Goal: Register for event/course

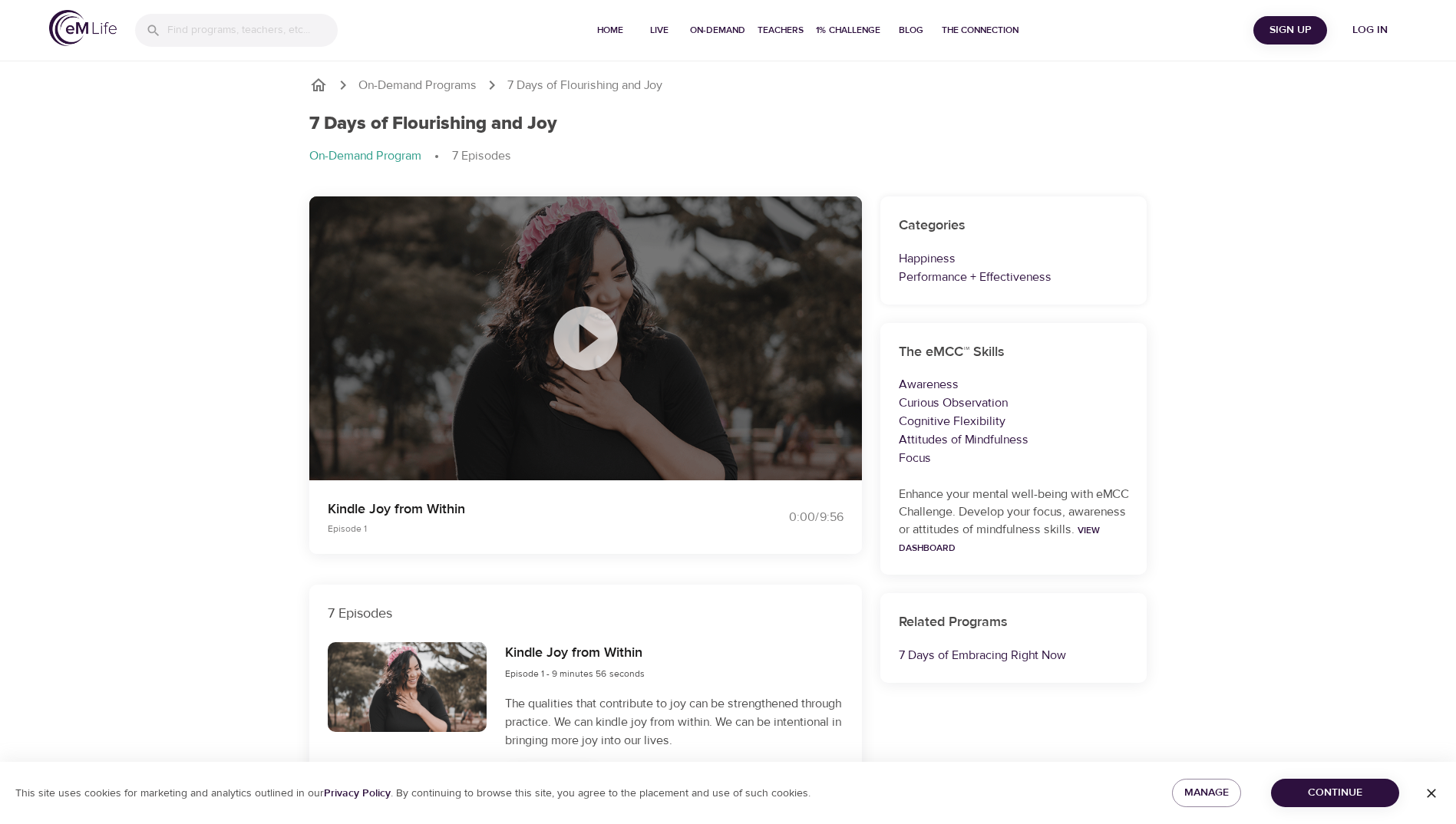
click at [587, 337] on icon at bounding box center [586, 338] width 77 height 77
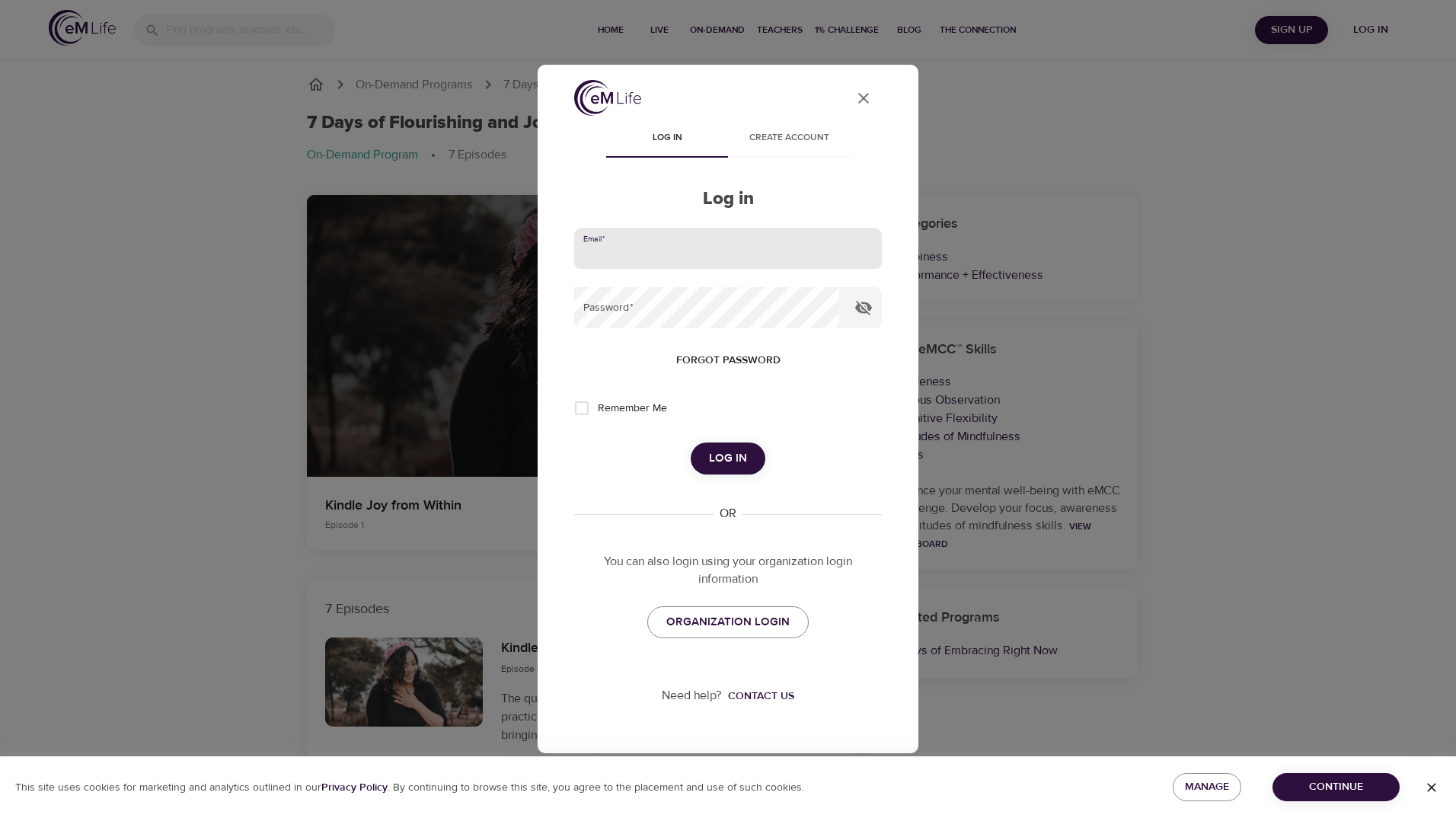
click at [686, 240] on input "email" at bounding box center [728, 248] width 308 height 41
type input "[EMAIL_ADDRESS][DOMAIN_NAME]"
drag, startPoint x: 613, startPoint y: 246, endPoint x: 979, endPoint y: 165, distance: 374.9
click at [887, 193] on div "User Profile Log in Create account Log in Email   * [EMAIL_ADDRESS][DOMAIN_NAME…" at bounding box center [728, 408] width 344 height 655
click at [801, 135] on span "Create account" at bounding box center [788, 138] width 104 height 16
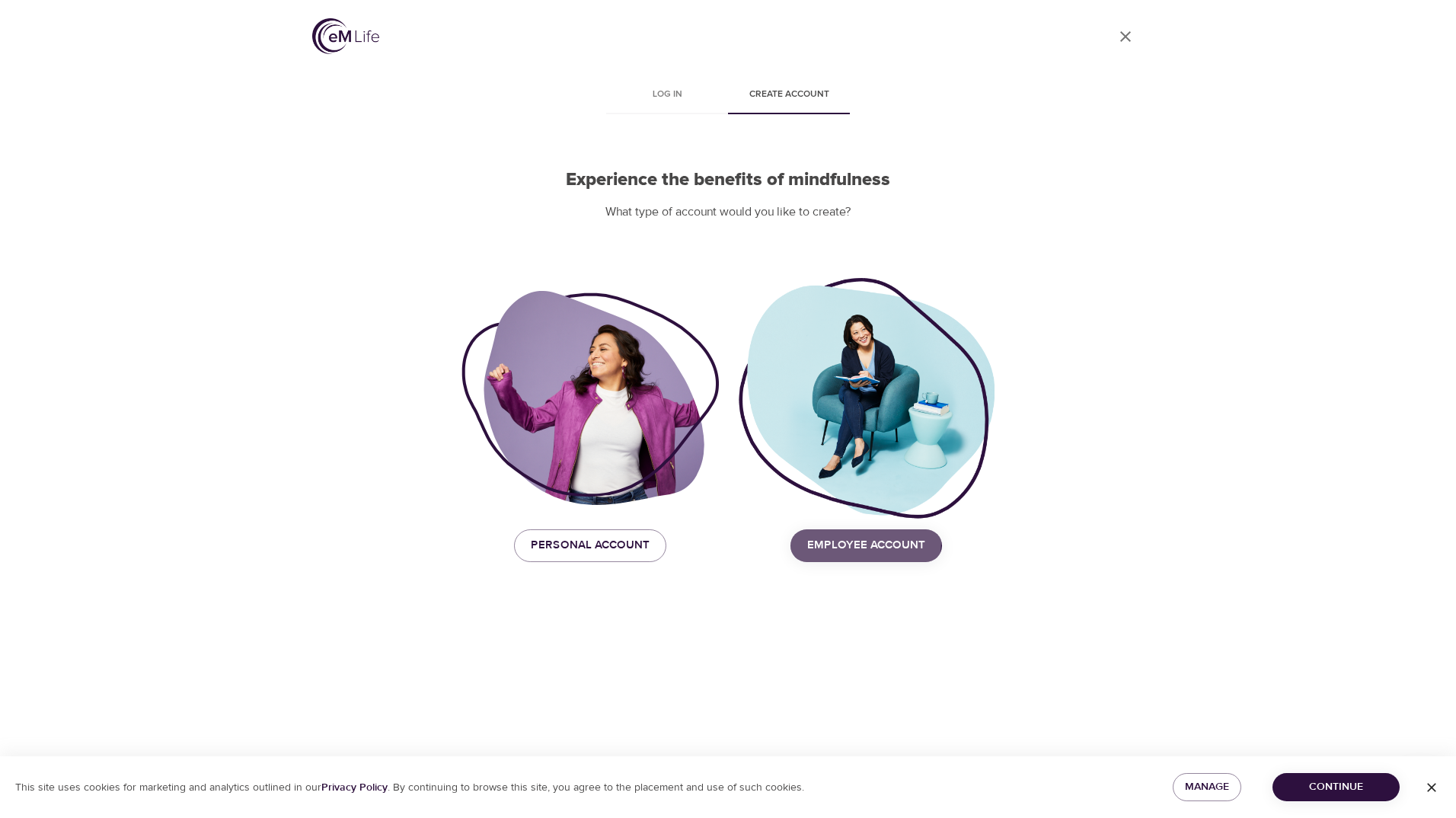
click at [837, 542] on span "Employee Account" at bounding box center [866, 545] width 118 height 20
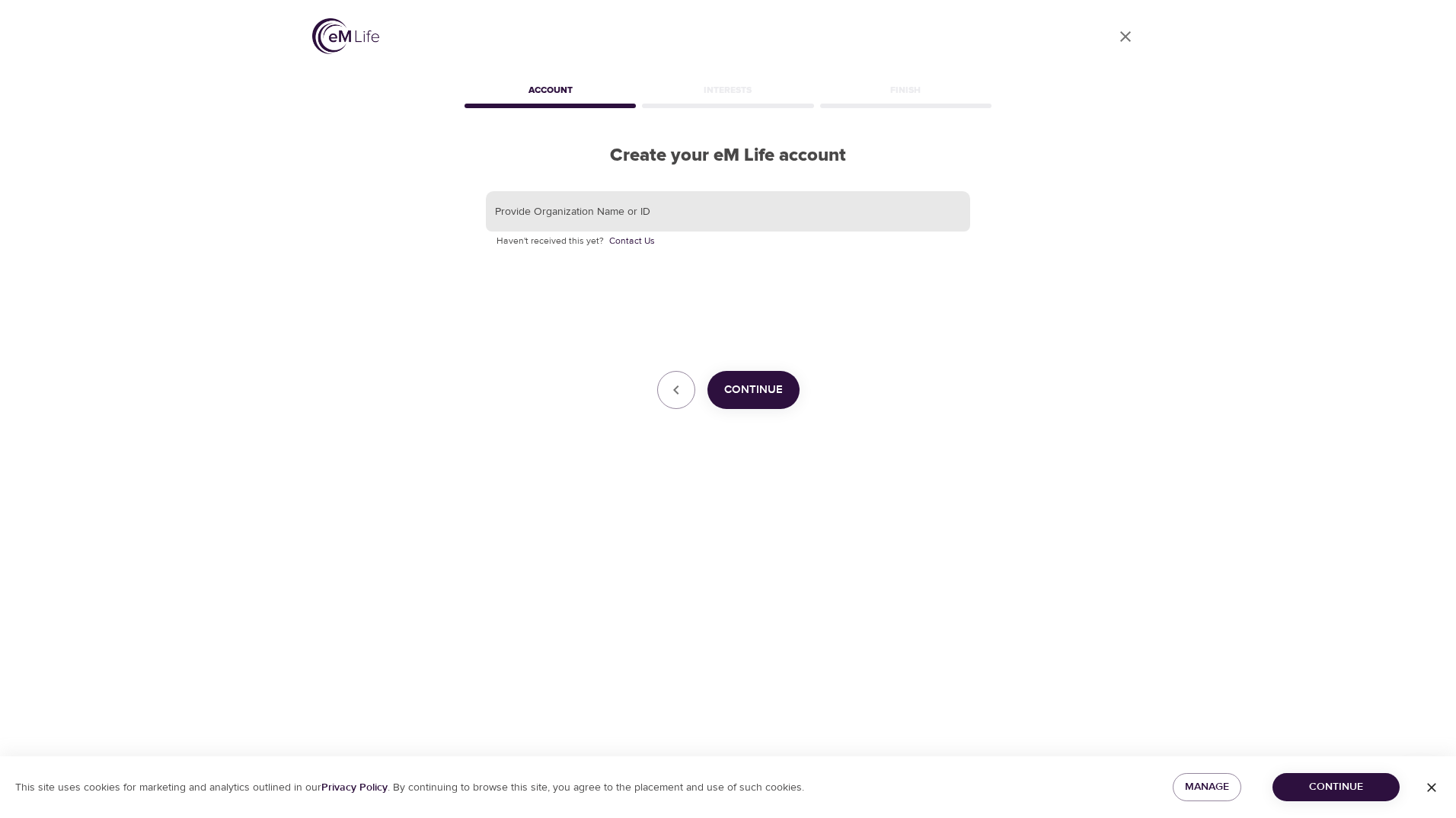
click at [685, 211] on input "text" at bounding box center [728, 212] width 485 height 41
click at [761, 389] on span "Continue" at bounding box center [753, 390] width 59 height 20
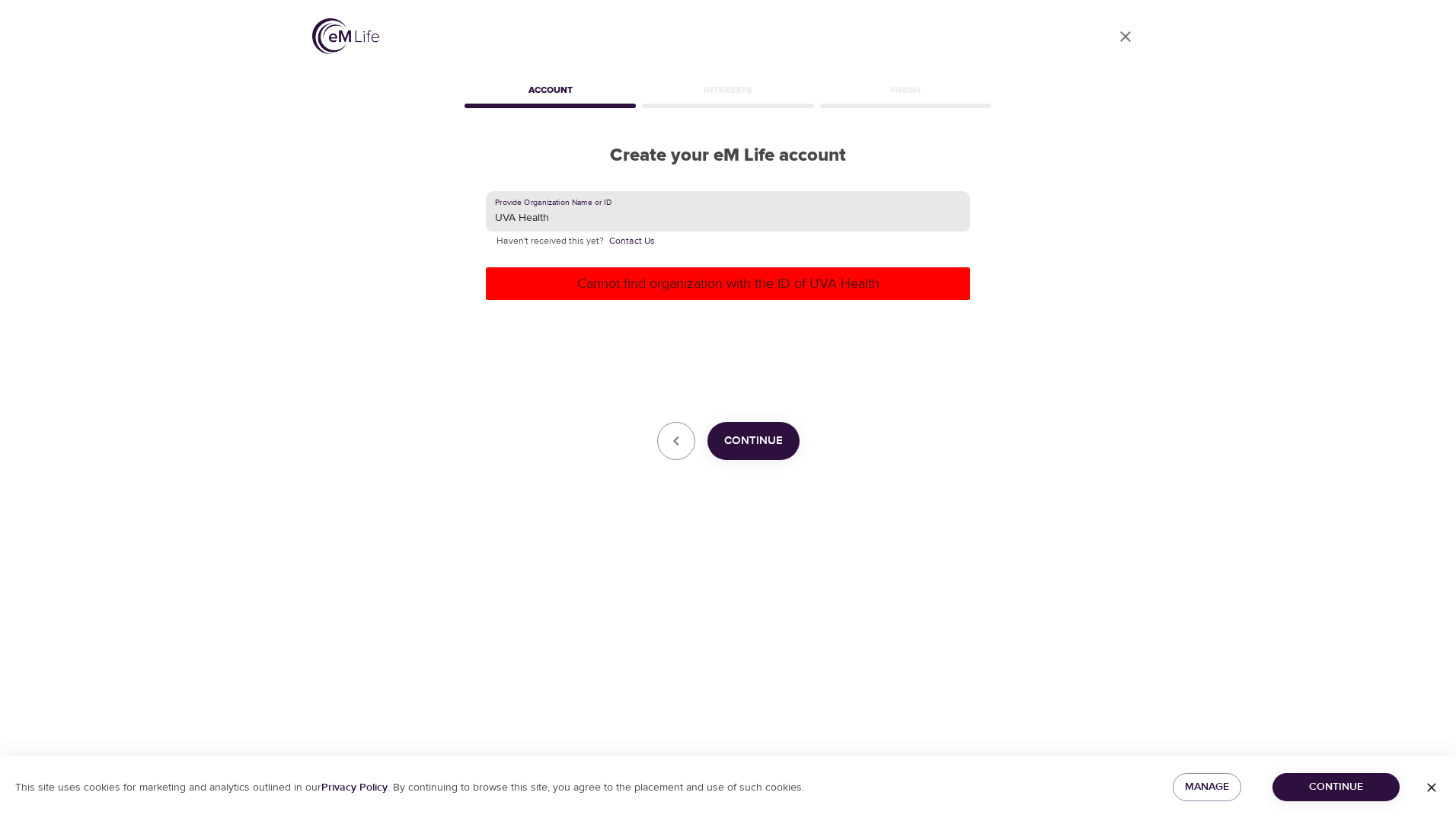
click at [553, 220] on input "UVA Health" at bounding box center [728, 212] width 485 height 41
click at [548, 403] on div "Provide Organization Name or ID UVA Health Haven't received this yet? Contact U…" at bounding box center [728, 326] width 485 height 270
drag, startPoint x: 547, startPoint y: 220, endPoint x: 573, endPoint y: 217, distance: 26.2
click at [550, 220] on input "UVA Health" at bounding box center [728, 212] width 485 height 41
type input "UVA"
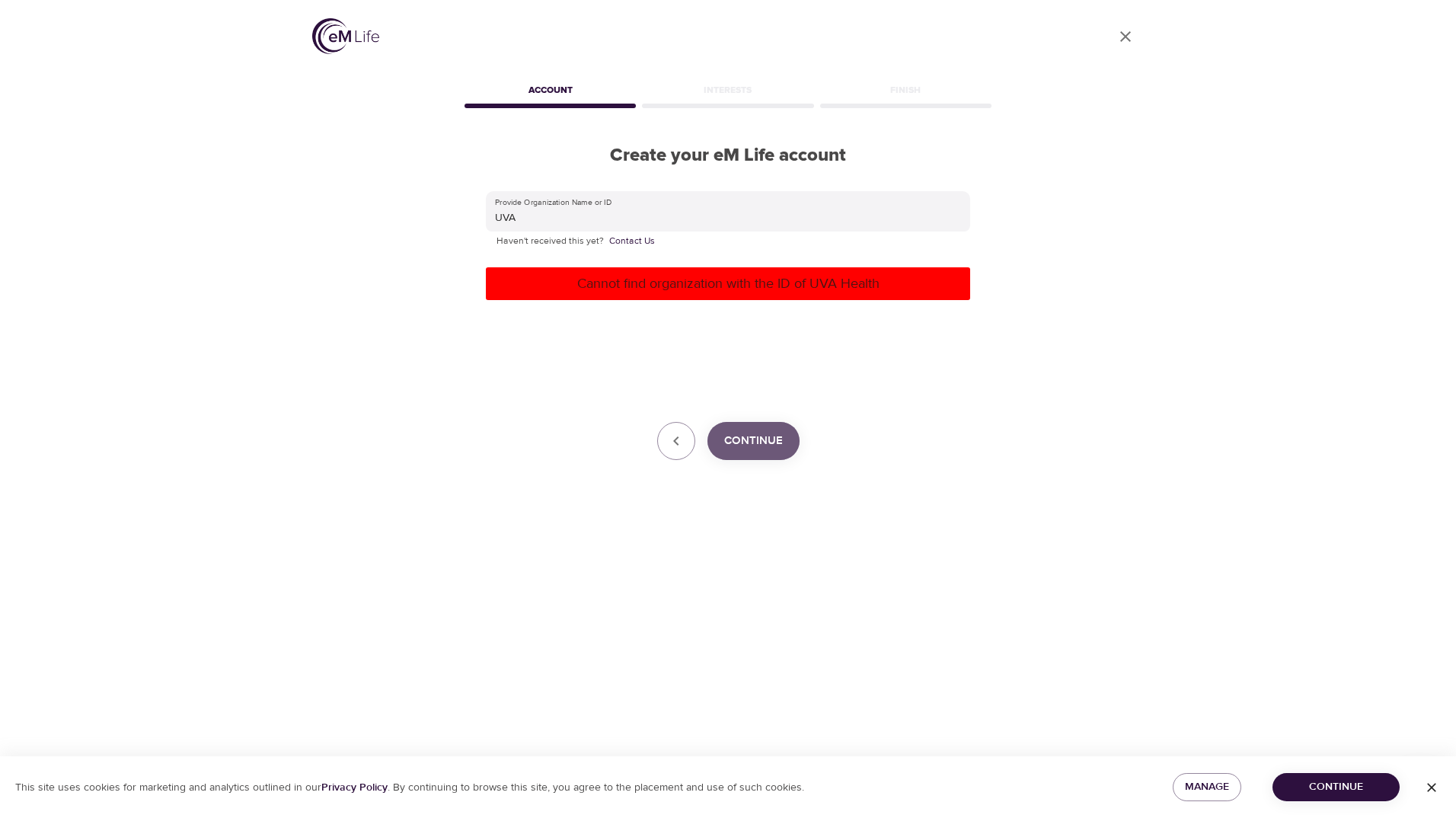
click at [753, 437] on span "Continue" at bounding box center [753, 440] width 59 height 20
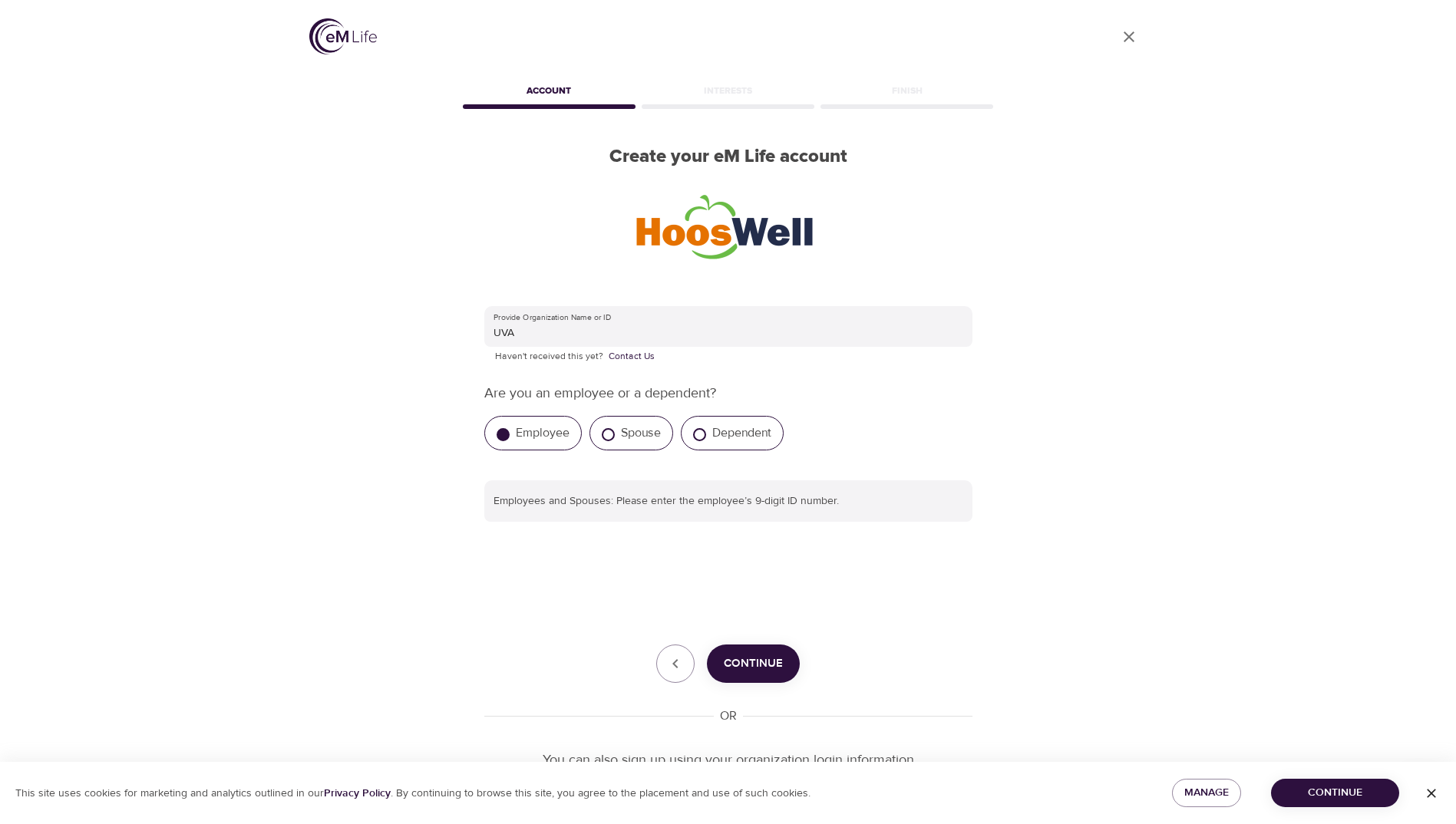
click at [535, 433] on label "Employee" at bounding box center [542, 432] width 54 height 15
click at [510, 433] on input "Employee" at bounding box center [503, 435] width 13 height 13
click at [757, 660] on span "Continue" at bounding box center [753, 663] width 59 height 20
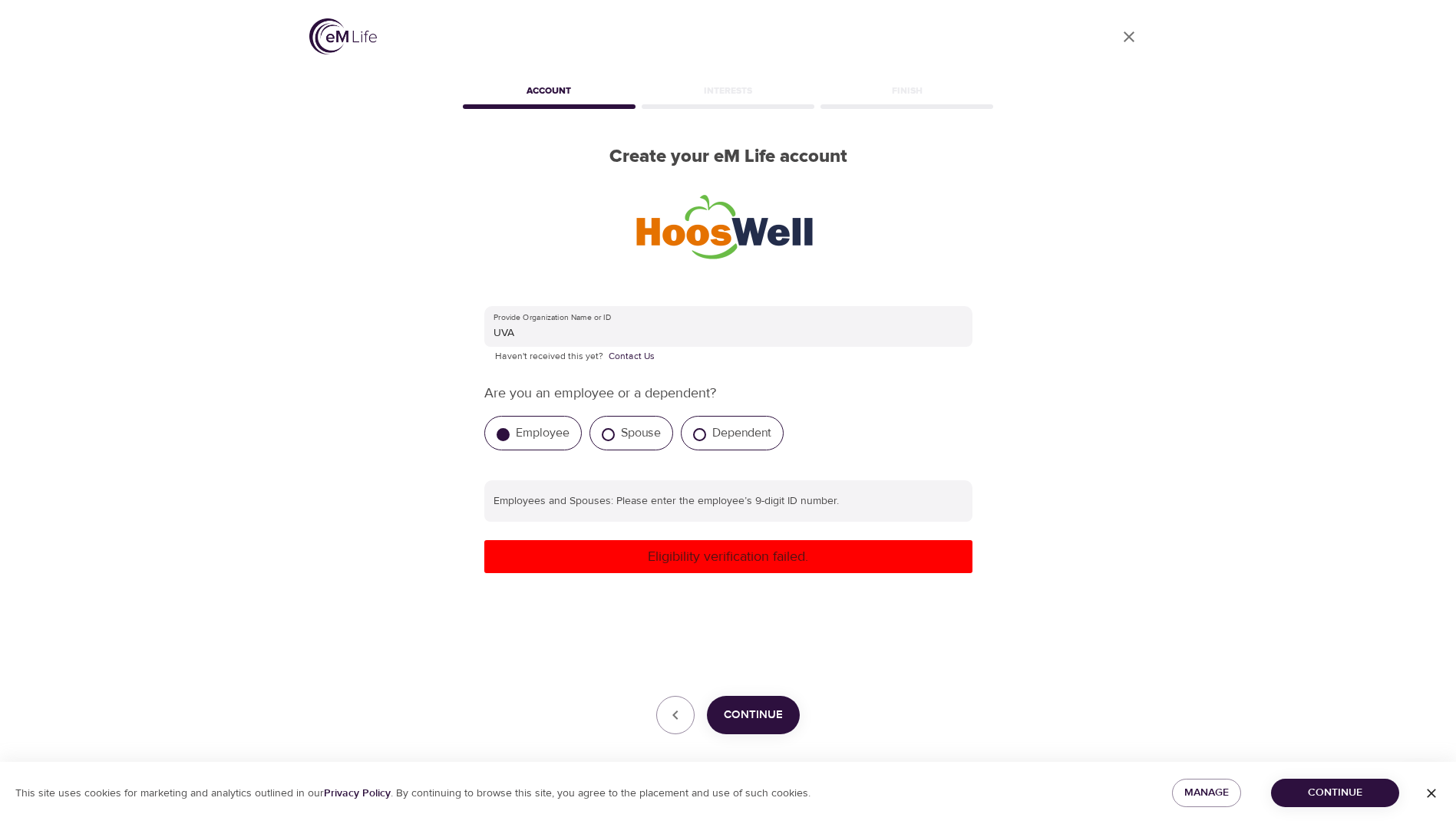
click at [543, 432] on label "Employee" at bounding box center [542, 432] width 54 height 15
click at [510, 432] on input "Employee" at bounding box center [503, 435] width 13 height 13
click at [650, 434] on label "Spouse" at bounding box center [641, 432] width 40 height 15
click at [615, 434] on input "Spouse" at bounding box center [608, 435] width 13 height 13
radio input "true"
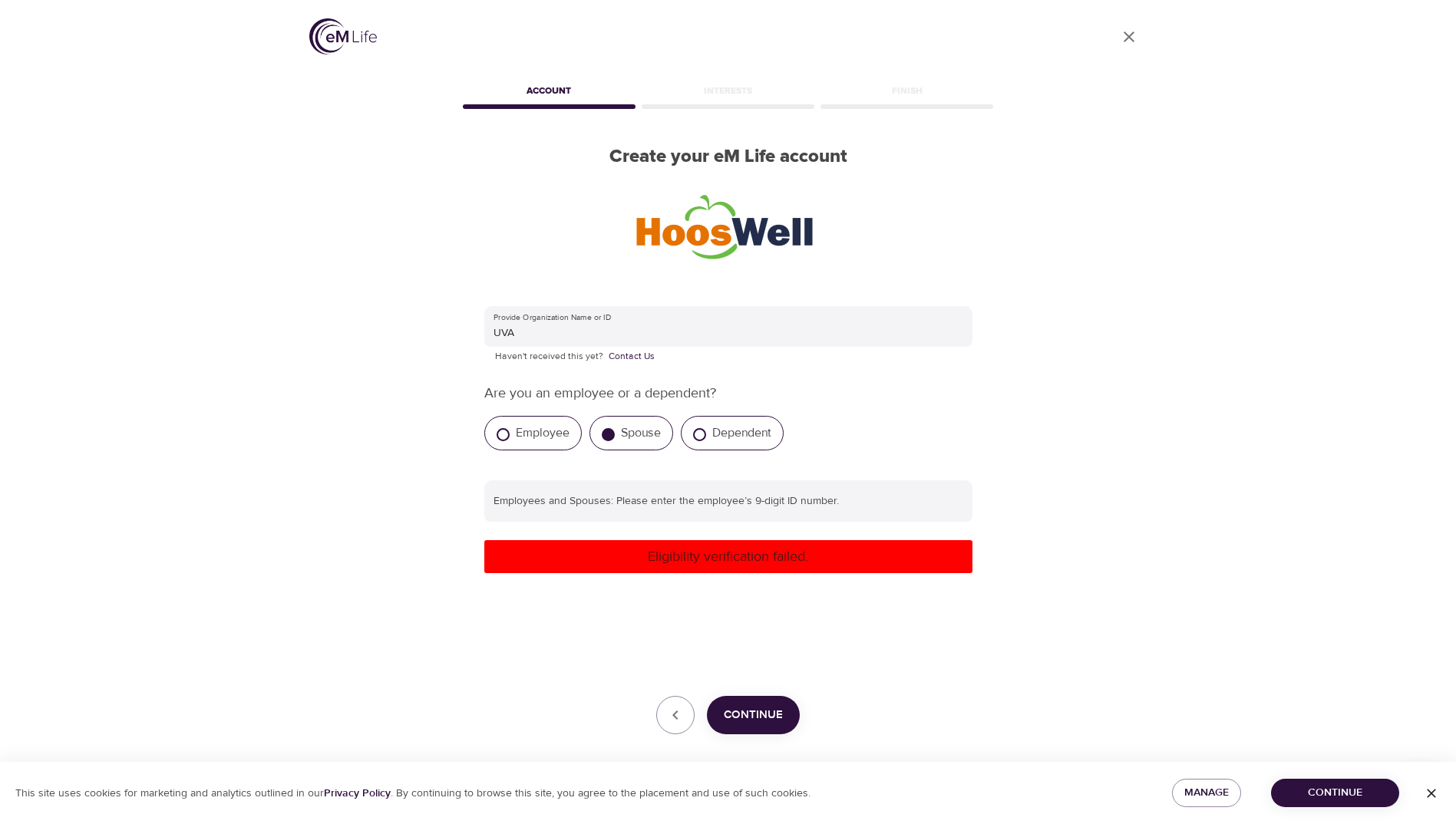
click at [730, 428] on label "Dependent" at bounding box center [742, 432] width 59 height 15
click at [706, 428] on input "Dependent" at bounding box center [699, 435] width 13 height 13
radio input "true"
click at [521, 432] on label "Employee" at bounding box center [542, 432] width 54 height 15
click at [510, 432] on input "Employee" at bounding box center [503, 435] width 13 height 13
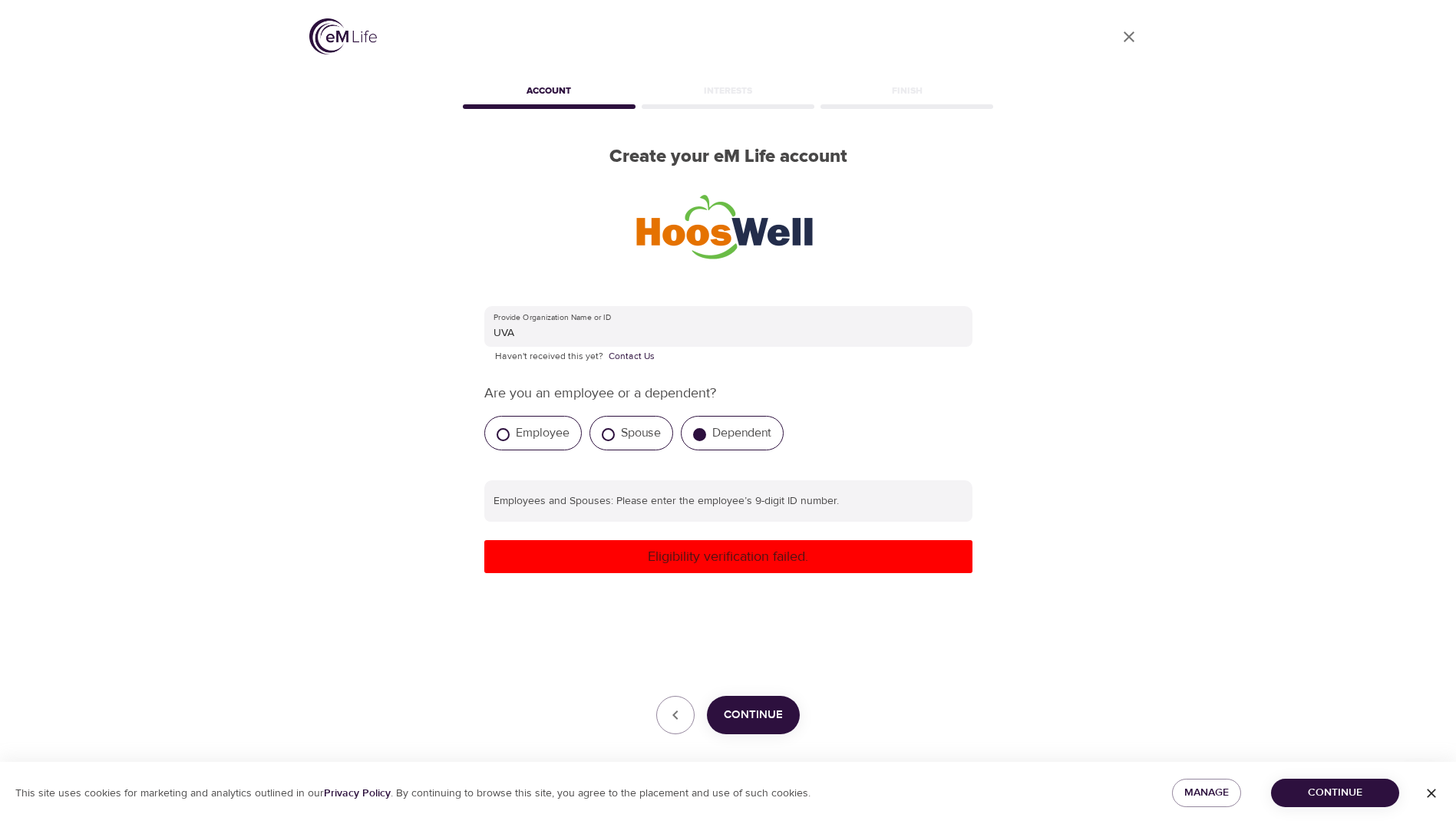
radio input "true"
click at [569, 392] on p "Are you an employee or a dependent?" at bounding box center [728, 393] width 488 height 21
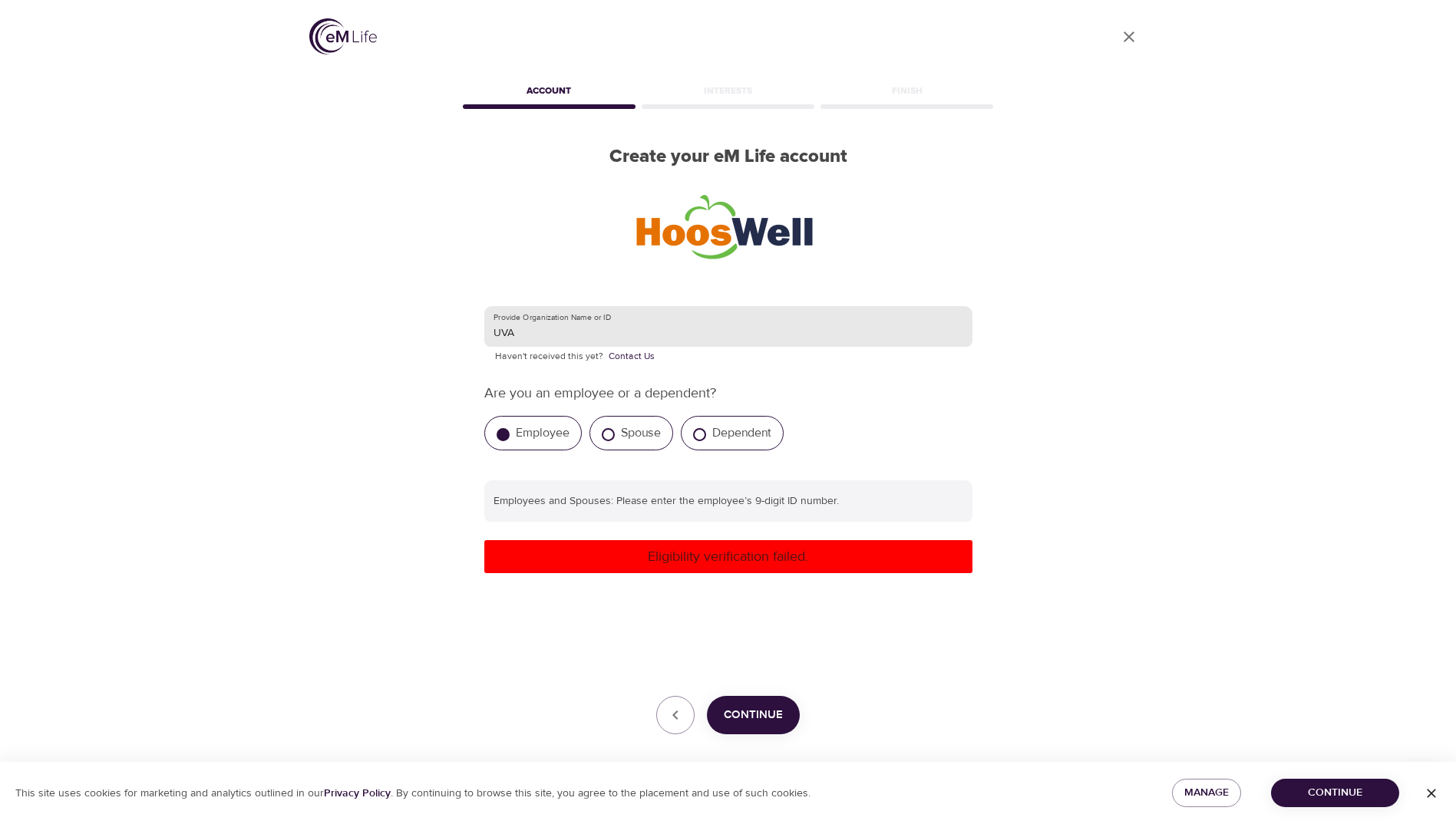
click at [569, 334] on input "UVA" at bounding box center [728, 327] width 488 height 42
click at [573, 396] on p "Are you an employee or a dependent?" at bounding box center [728, 393] width 488 height 21
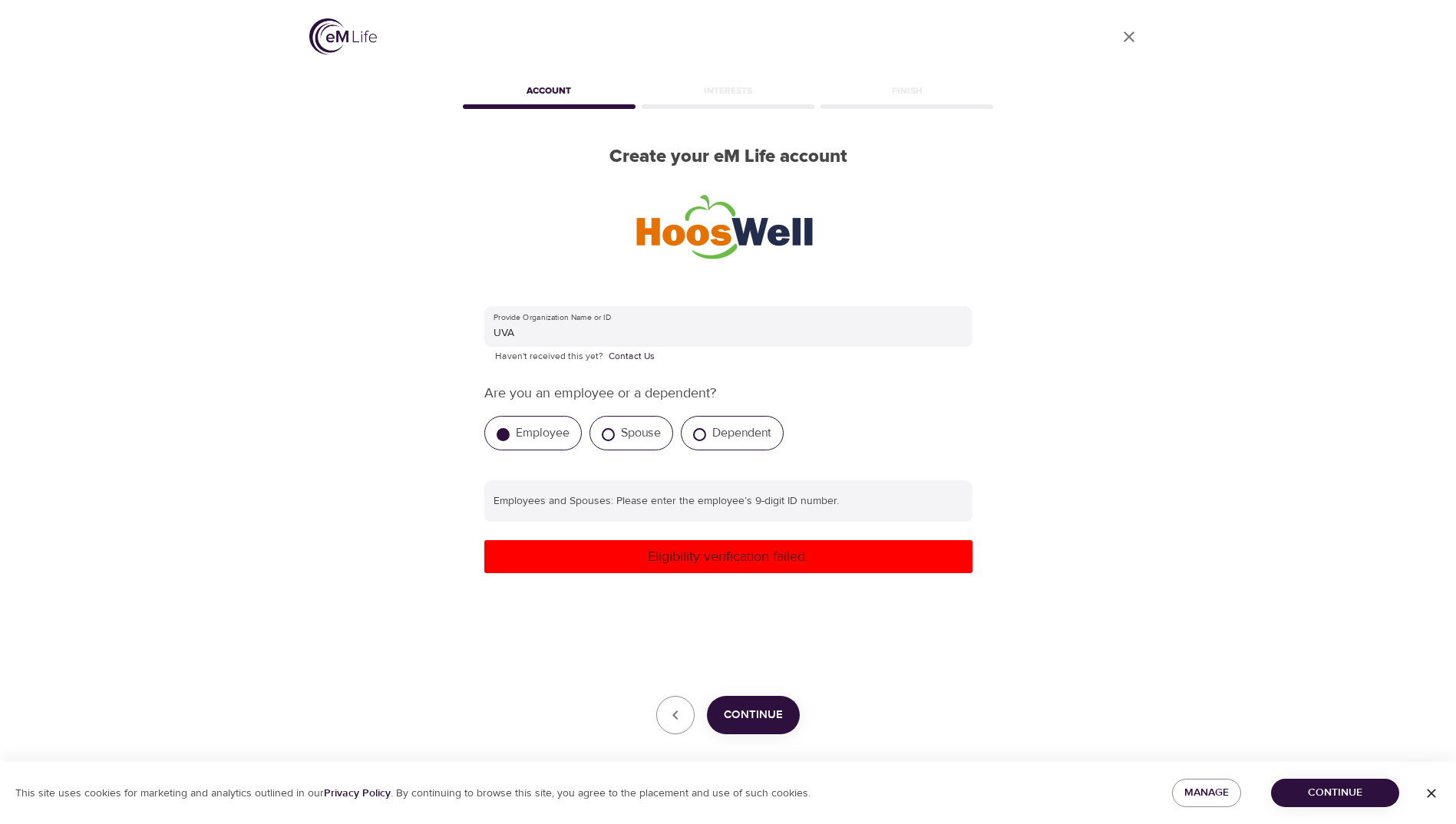
click at [535, 443] on div "Employee" at bounding box center [533, 432] width 97 height 34
click at [539, 430] on label "Employee" at bounding box center [542, 432] width 54 height 15
click at [510, 430] on input "Employee" at bounding box center [503, 435] width 13 height 13
click at [660, 513] on input "text" at bounding box center [728, 501] width 488 height 42
type input "270664733"
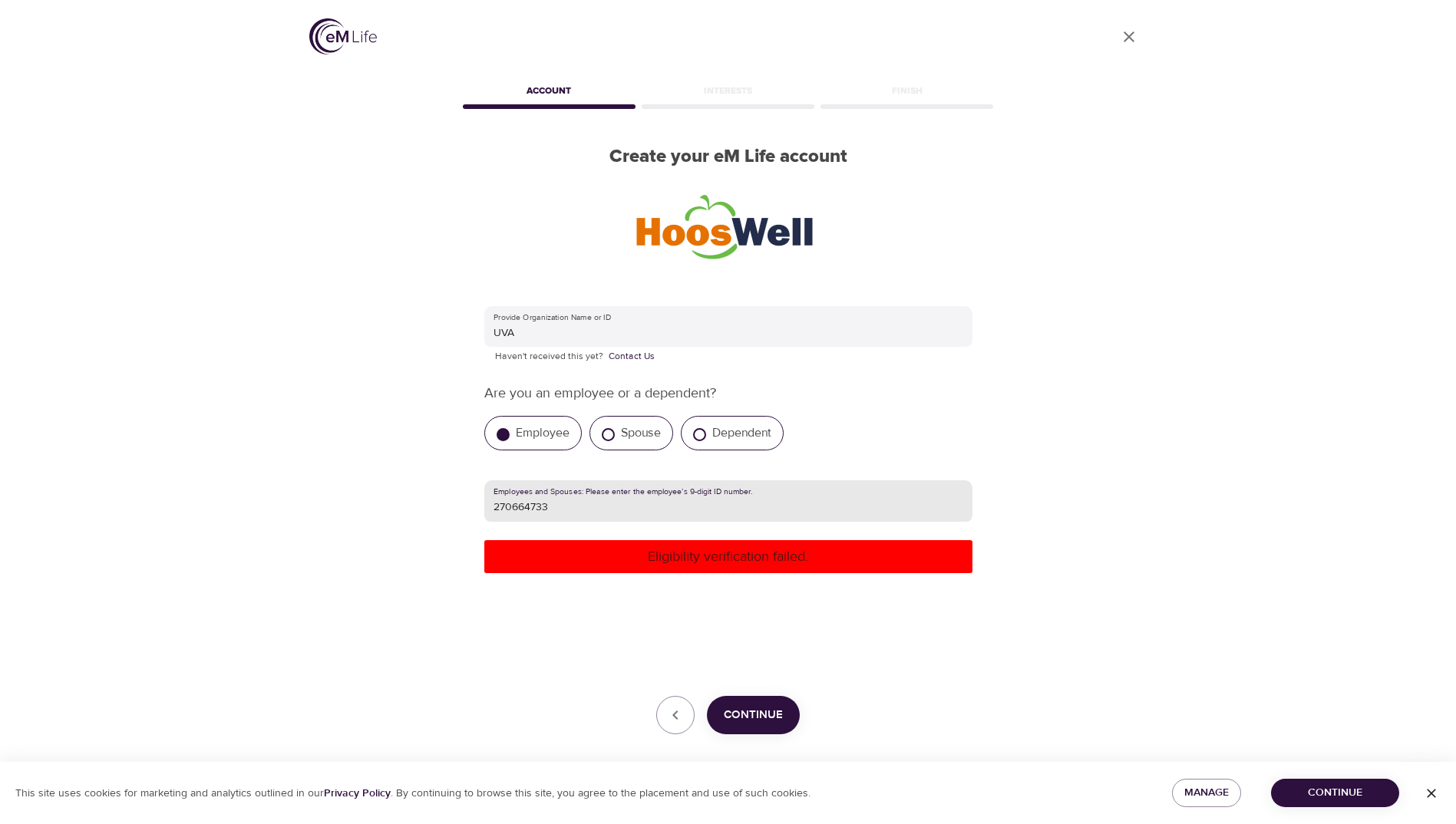
click at [769, 722] on span "Continue" at bounding box center [753, 715] width 59 height 20
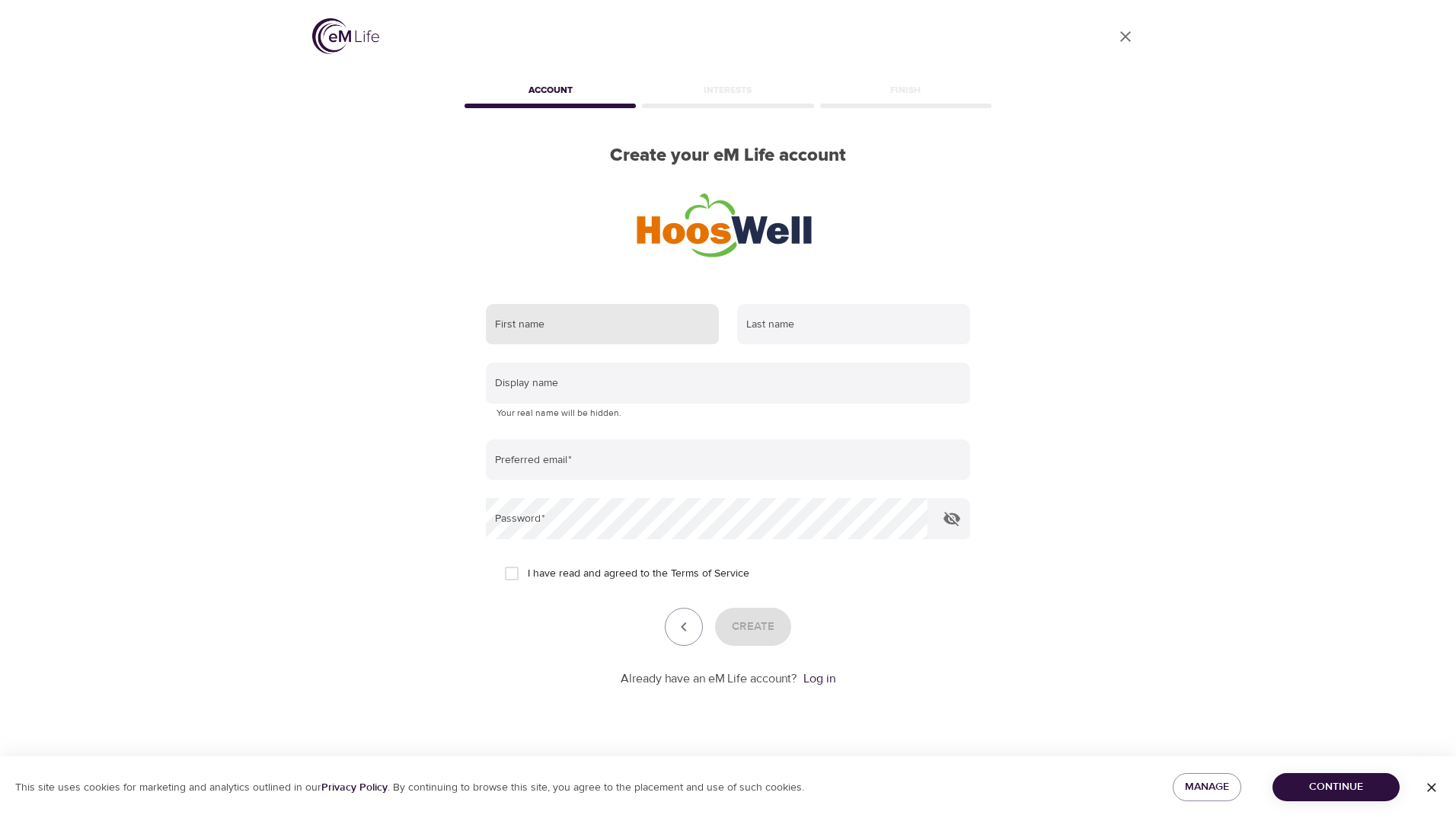
click at [534, 329] on input "text" at bounding box center [603, 325] width 233 height 41
type input "[PERSON_NAME]"
type input "[EMAIL_ADDRESS][DOMAIN_NAME]"
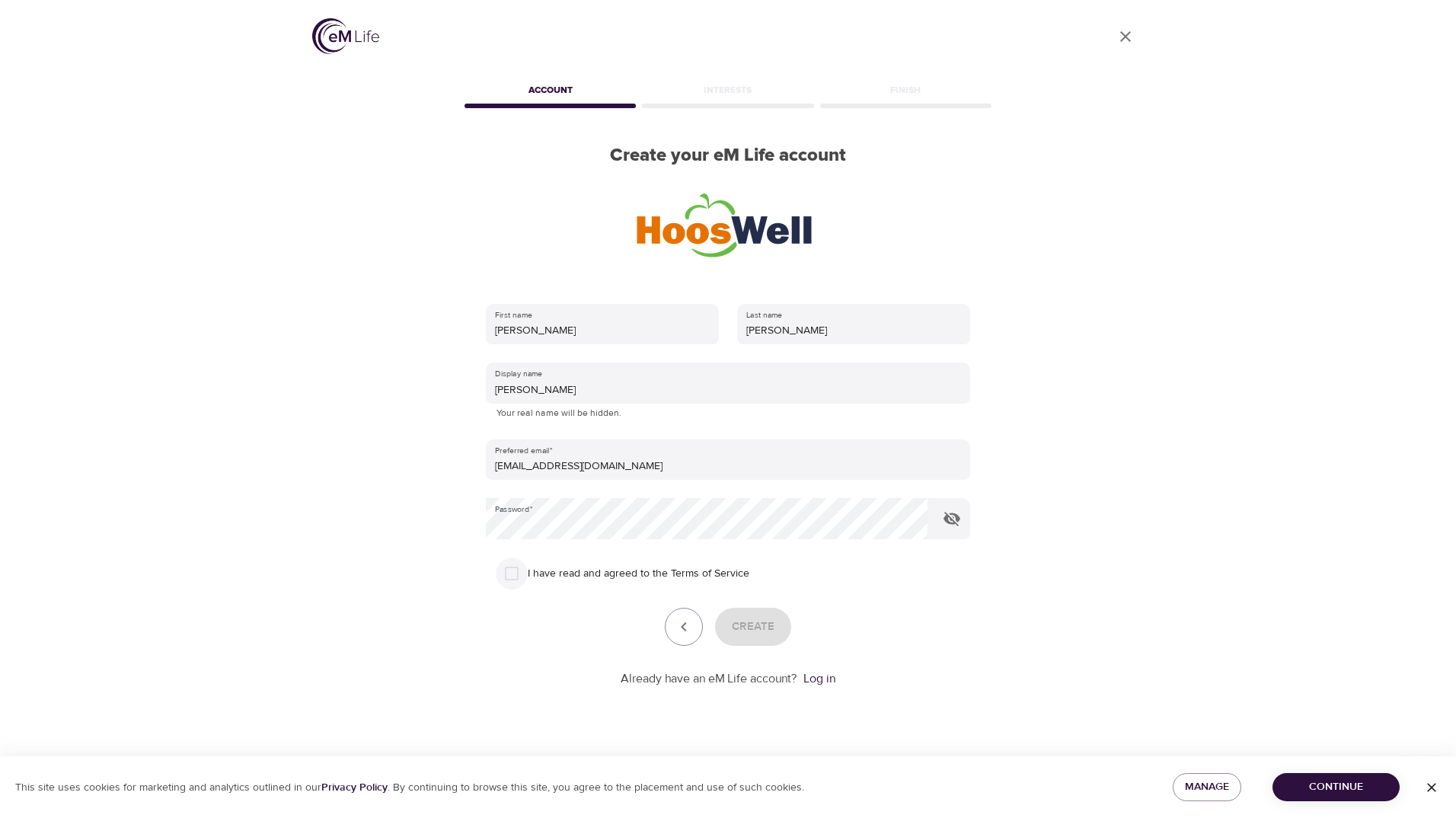
click at [517, 575] on input "I have read and agreed to the Terms of Service" at bounding box center [512, 574] width 32 height 32
checkbox input "true"
click at [764, 624] on span "Create" at bounding box center [753, 627] width 43 height 20
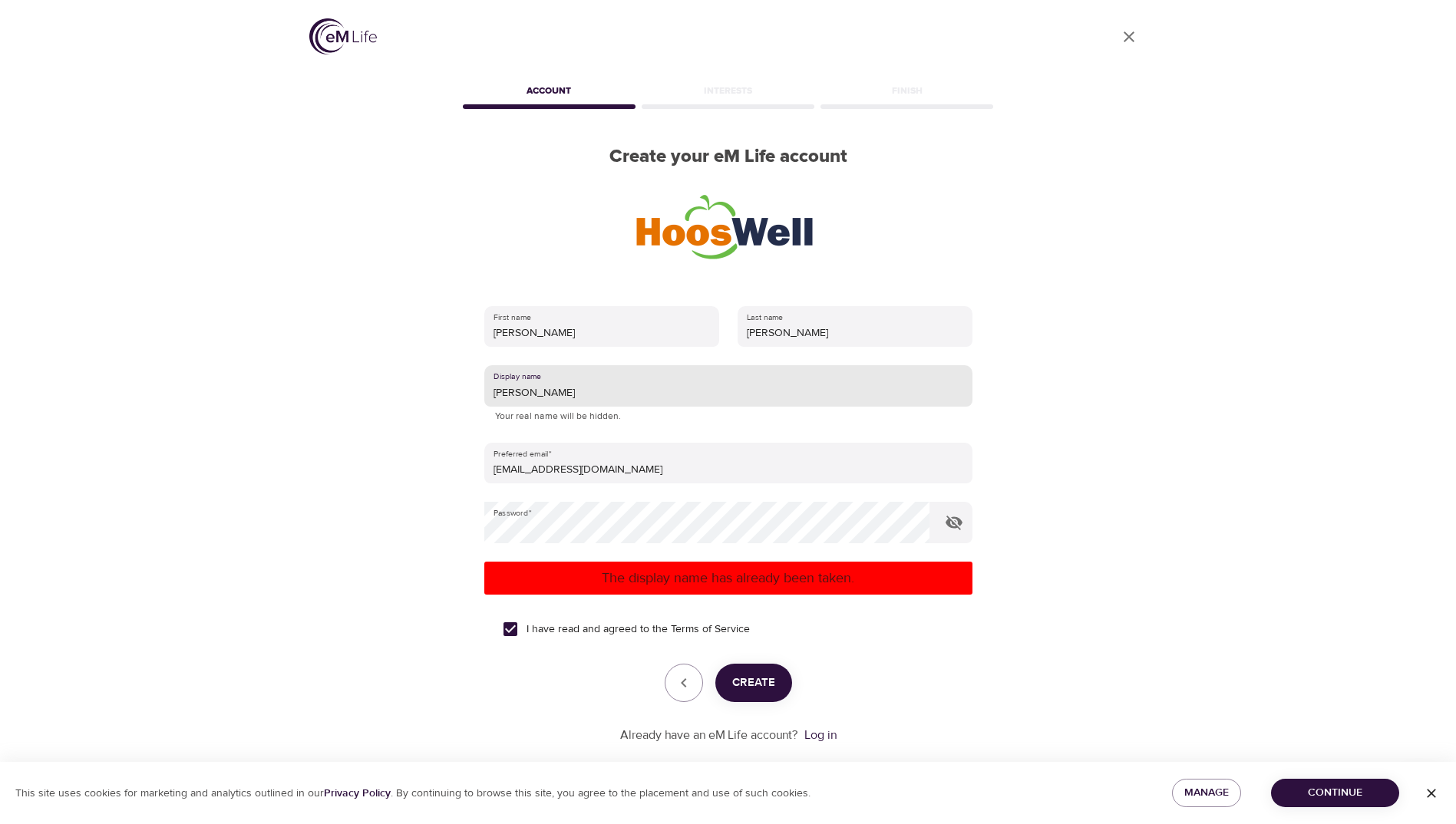
drag, startPoint x: 547, startPoint y: 390, endPoint x: 576, endPoint y: 406, distance: 33.1
click at [547, 390] on input "[PERSON_NAME]" at bounding box center [728, 386] width 488 height 42
type input "[PERSON_NAME]"
click at [769, 687] on span "Create" at bounding box center [754, 683] width 43 height 20
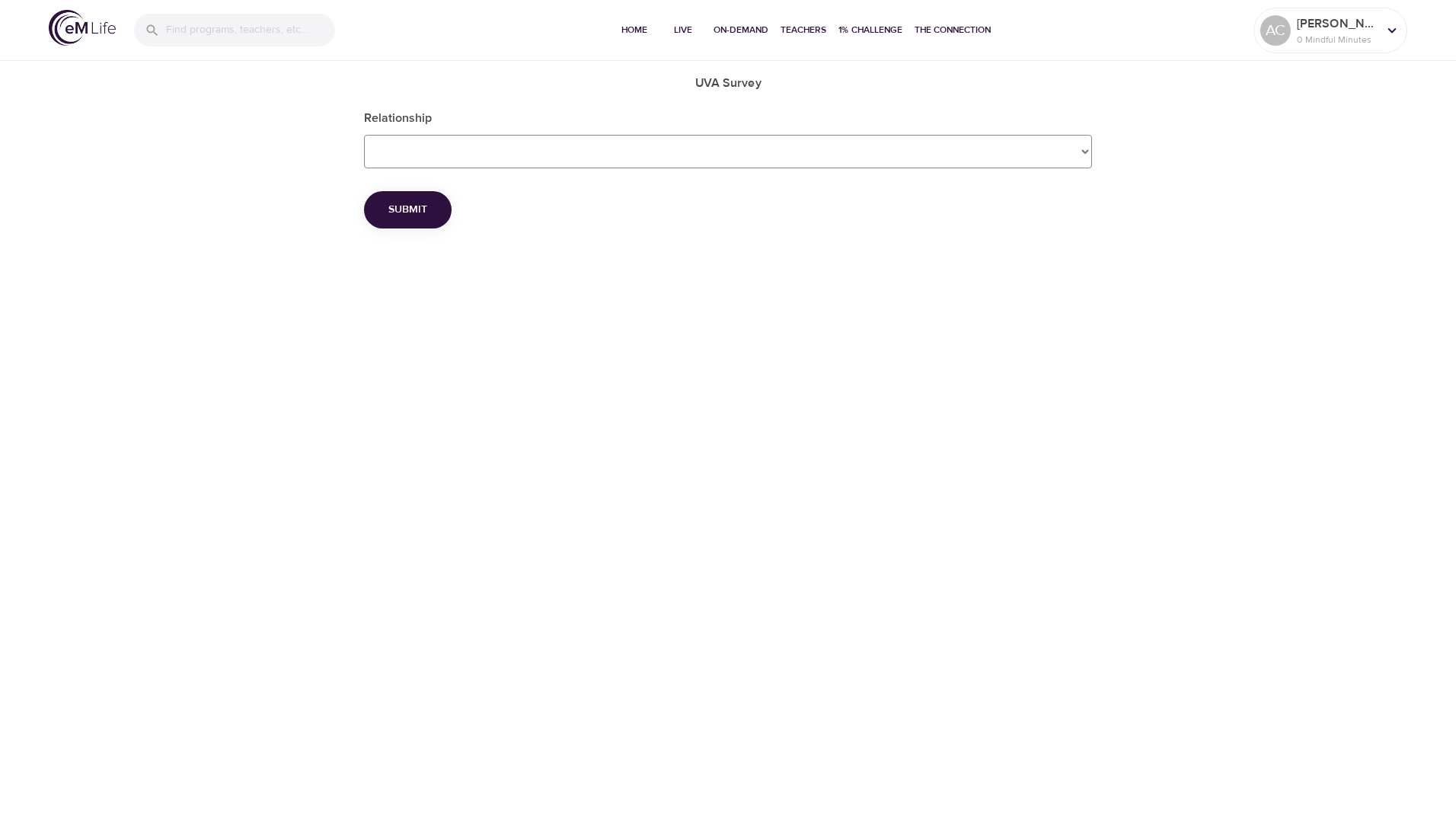
click at [1078, 154] on Survey_Relationship "Employee Dependent Spouse" at bounding box center [728, 152] width 728 height 33
select Survey_Relationship "Employee"
click at [364, 135] on Survey_Relationship "Employee Dependent Spouse" at bounding box center [728, 152] width 728 height 33
click at [431, 220] on button "Submit" at bounding box center [408, 209] width 87 height 37
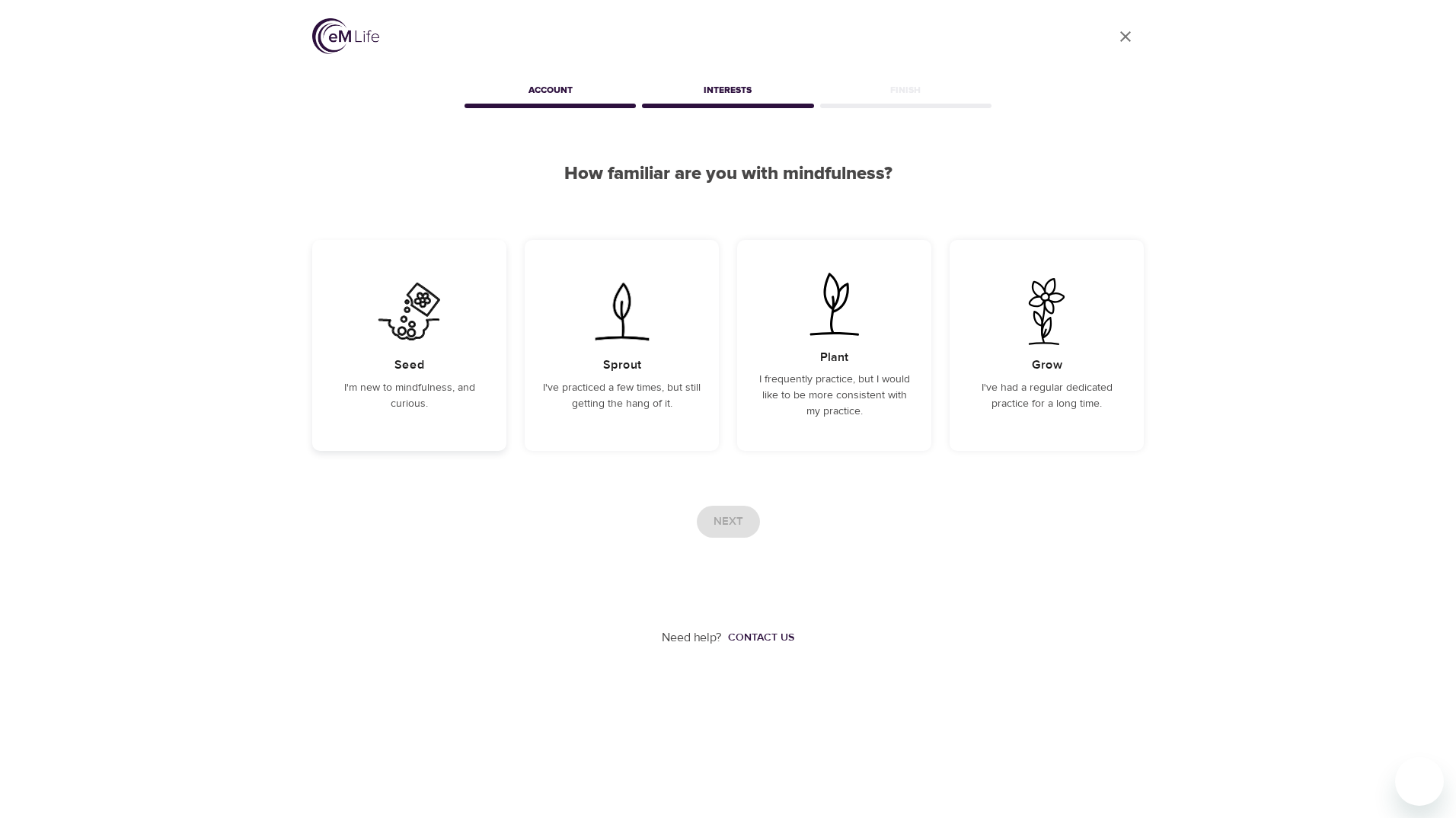
click at [427, 382] on p "I'm new to mindfulness, and curious." at bounding box center [409, 396] width 158 height 32
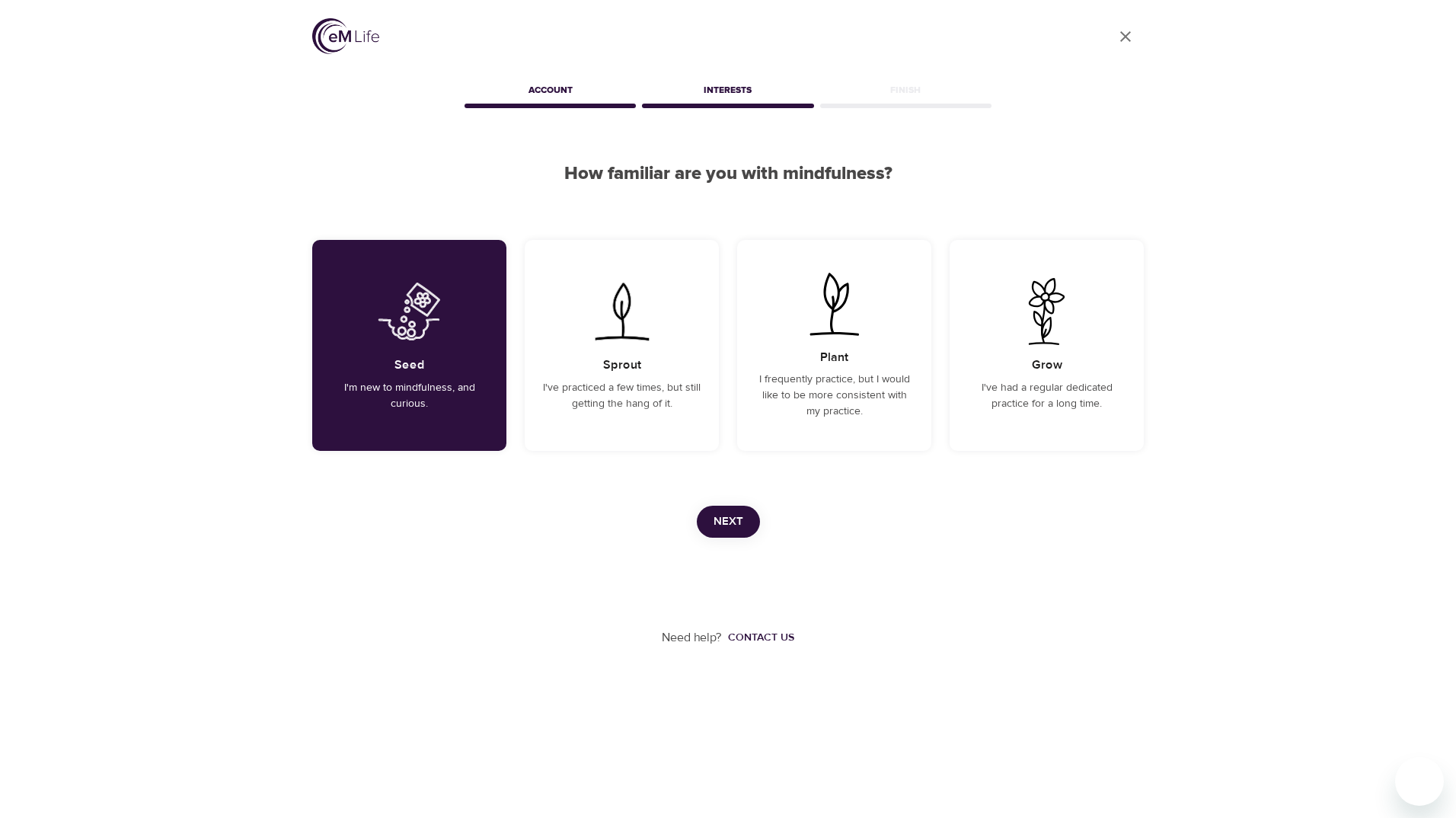
click at [737, 535] on button "Next" at bounding box center [729, 522] width 63 height 32
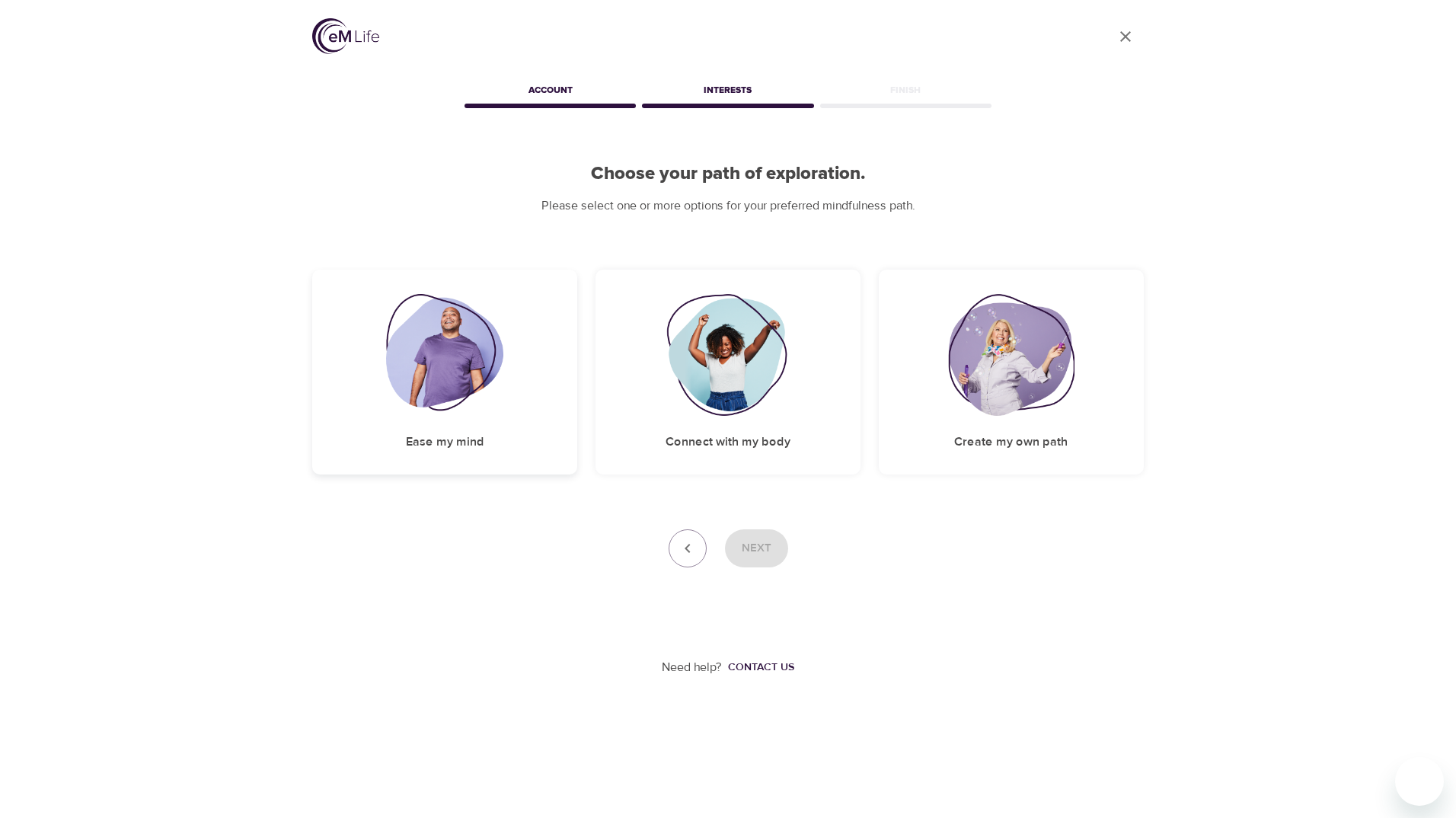
click at [436, 444] on h5 "Ease my mind" at bounding box center [445, 442] width 79 height 16
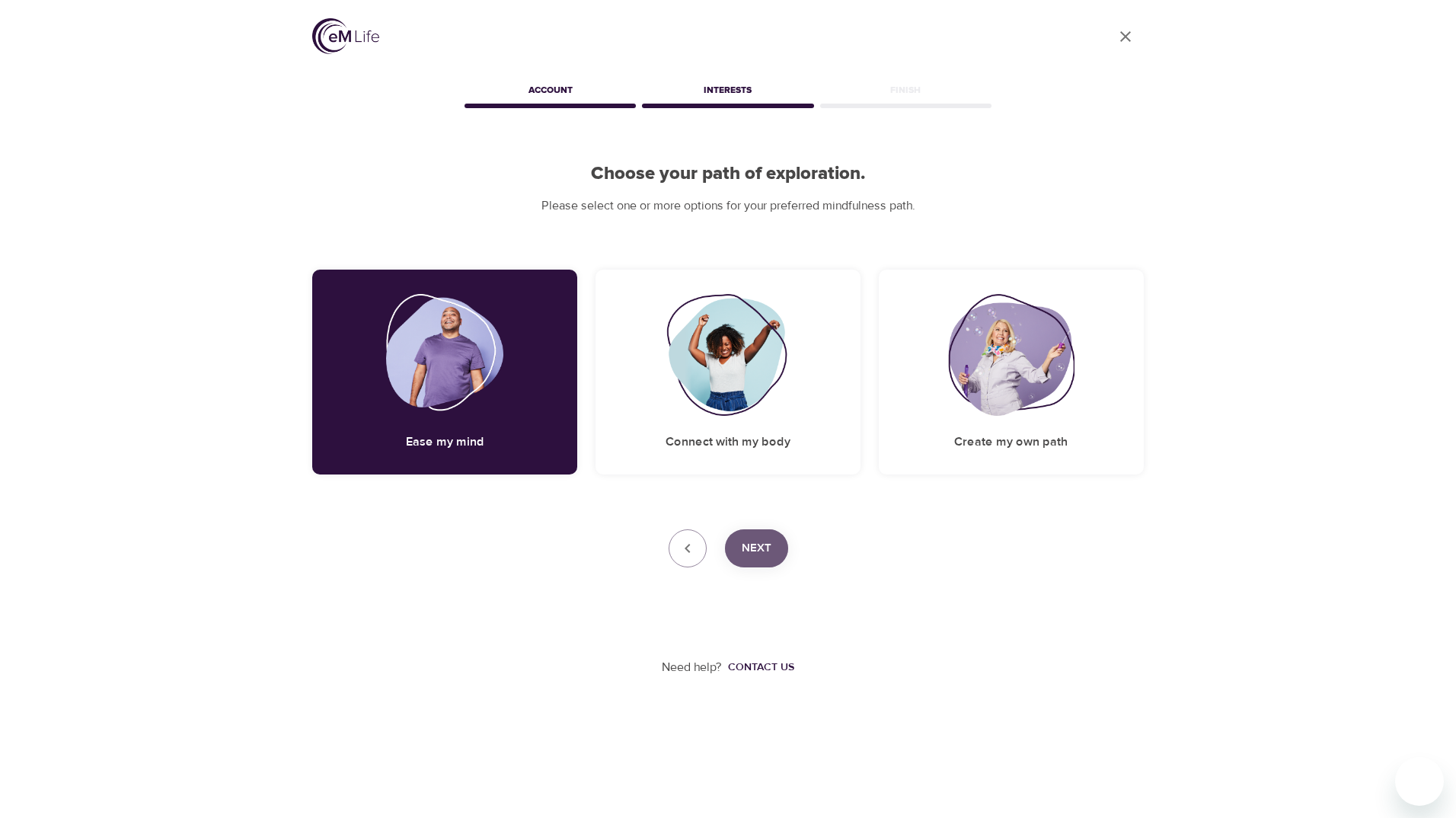
click at [764, 547] on span "Next" at bounding box center [756, 548] width 29 height 20
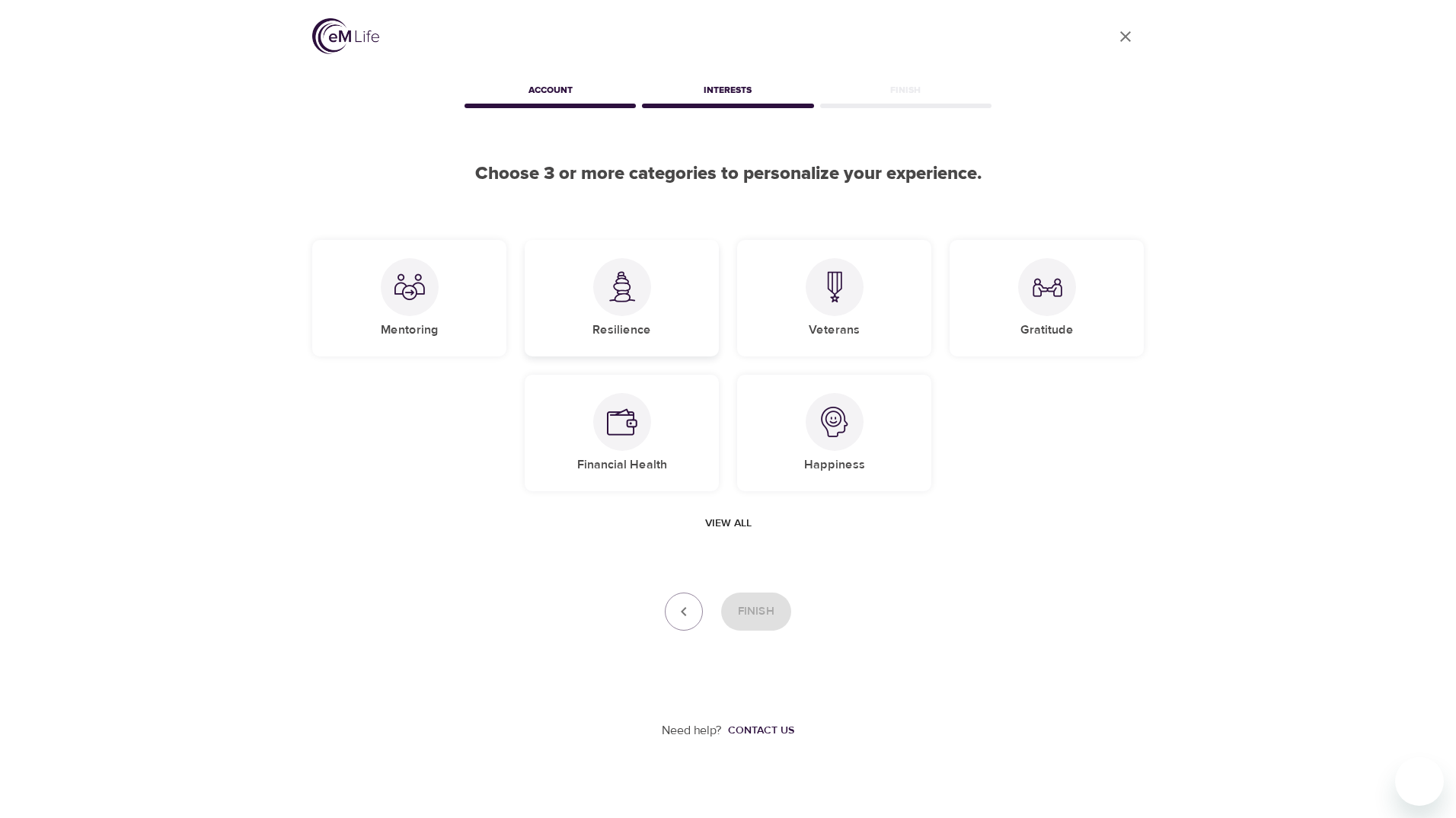
click at [610, 306] on div at bounding box center [622, 287] width 58 height 58
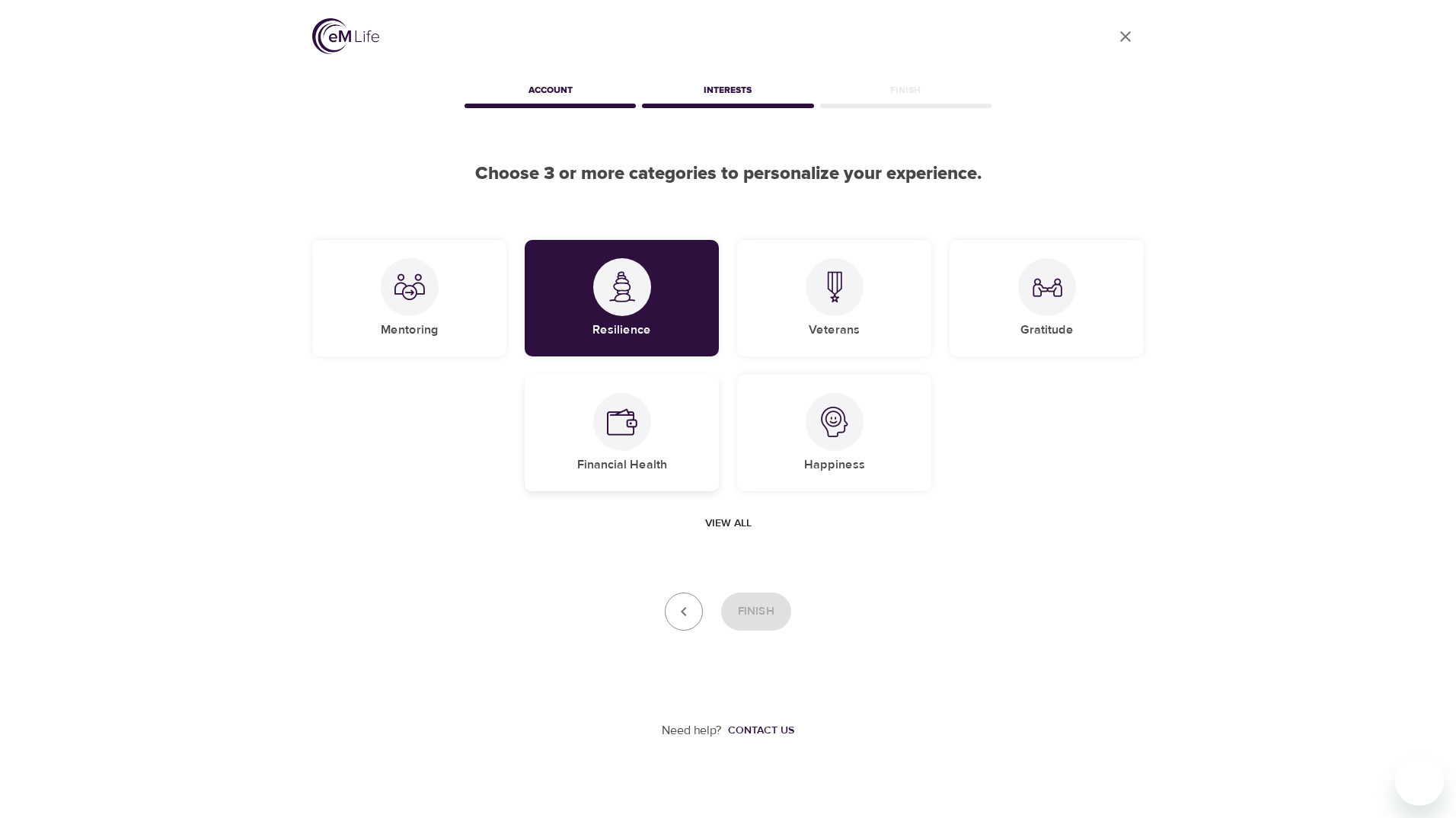
click at [636, 409] on img at bounding box center [622, 422] width 30 height 30
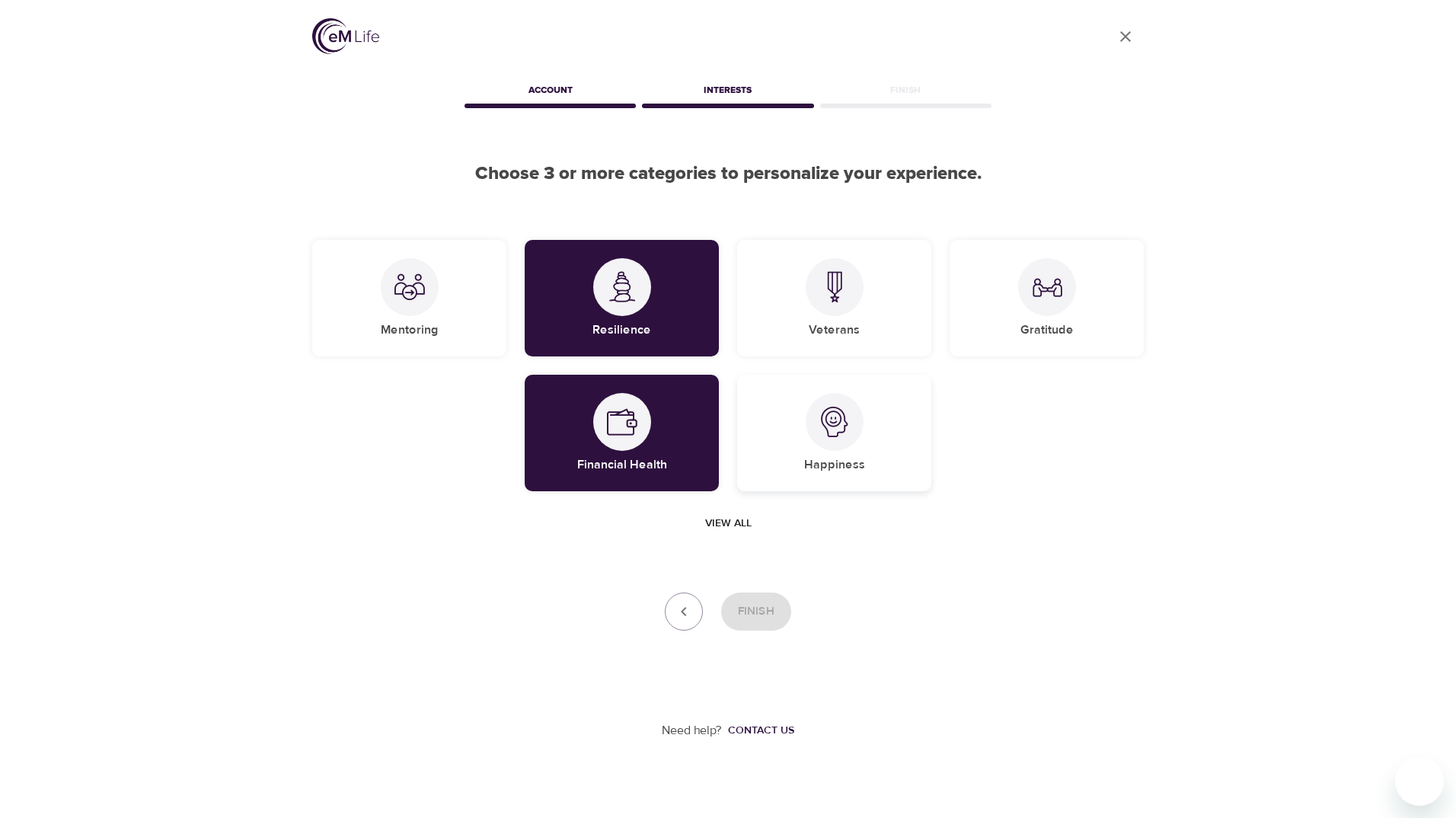
click at [835, 450] on div at bounding box center [834, 421] width 58 height 58
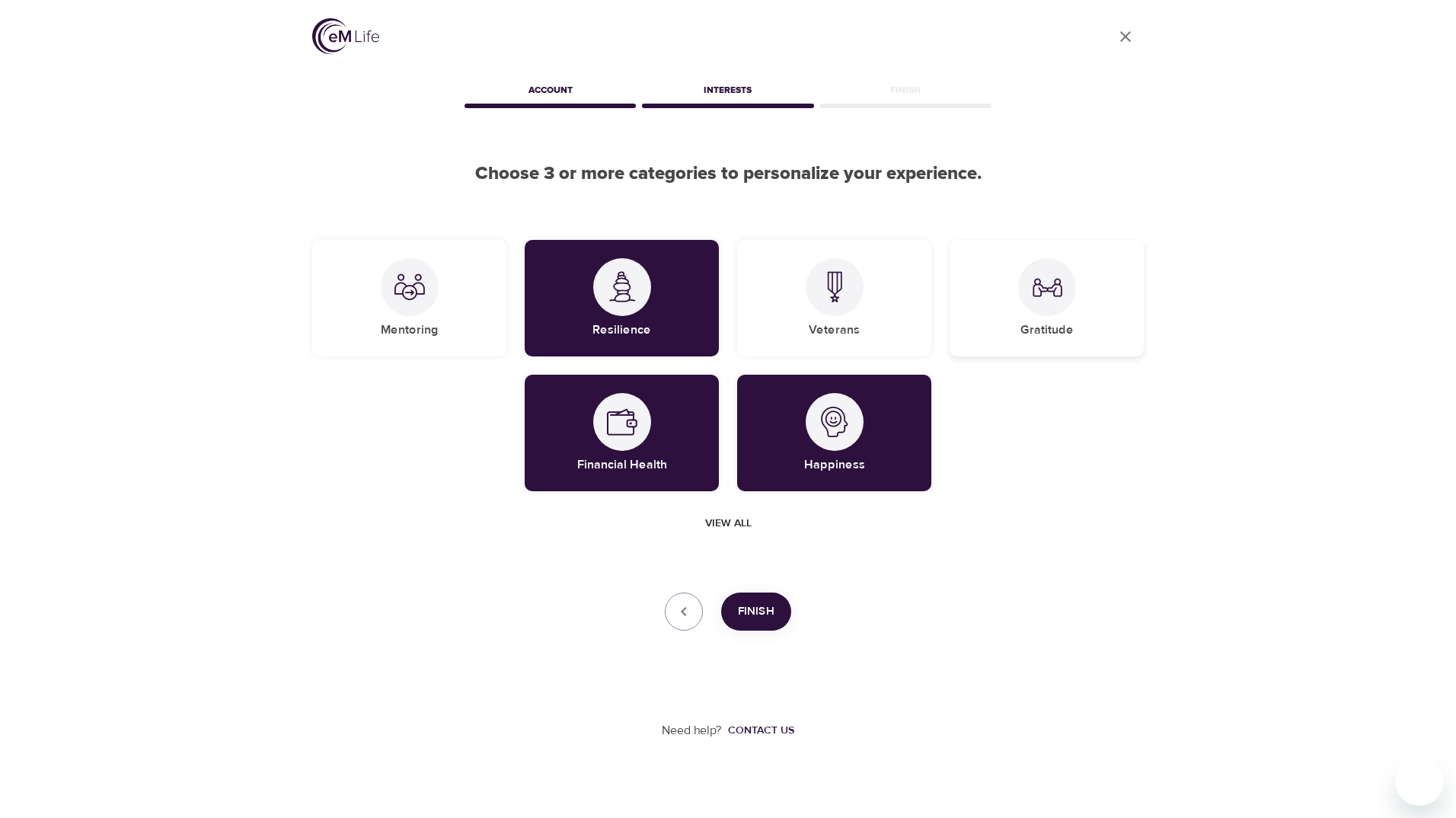
click at [1034, 294] on img at bounding box center [1047, 287] width 30 height 30
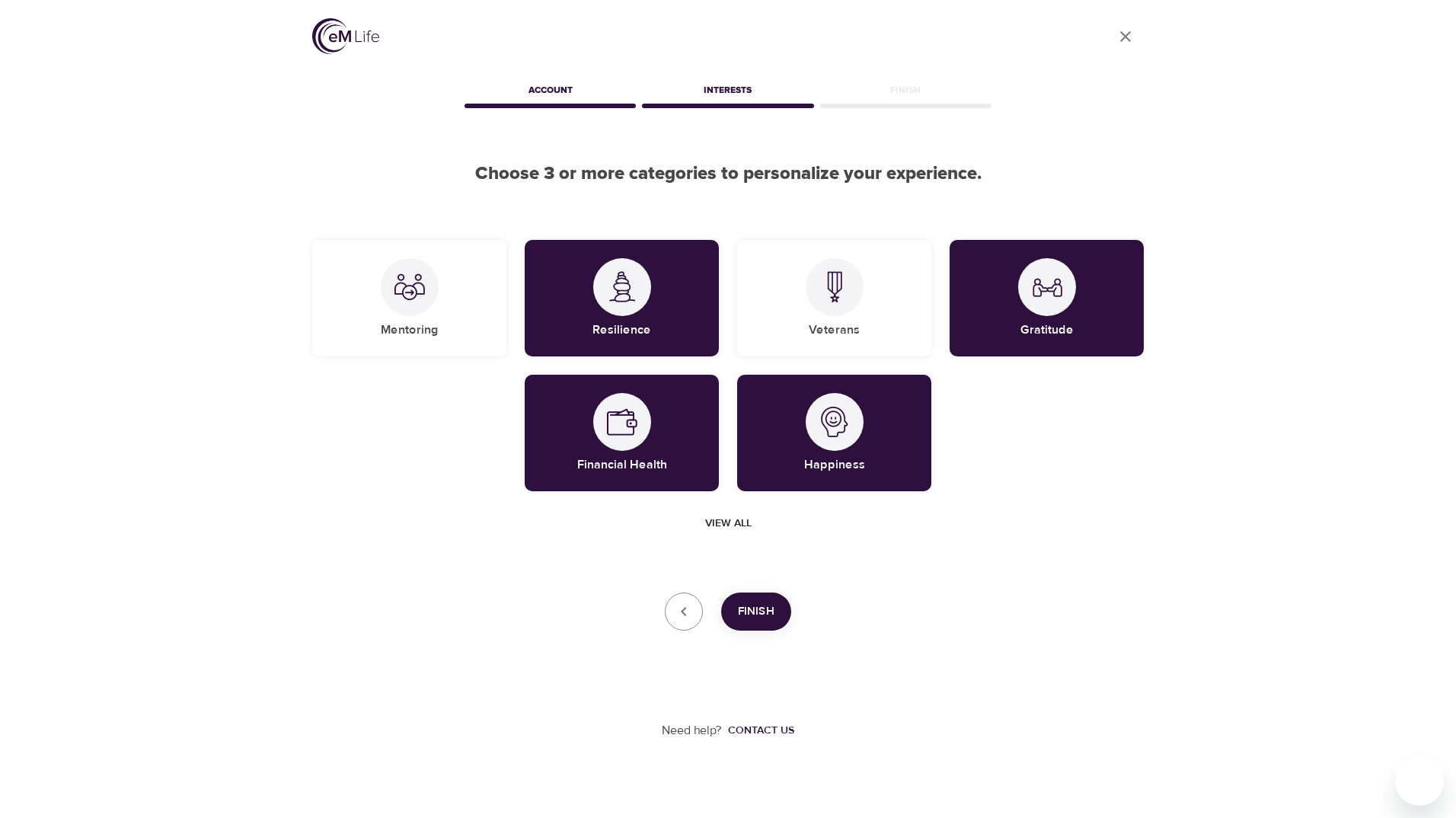
click at [776, 616] on button "Finish" at bounding box center [756, 612] width 70 height 38
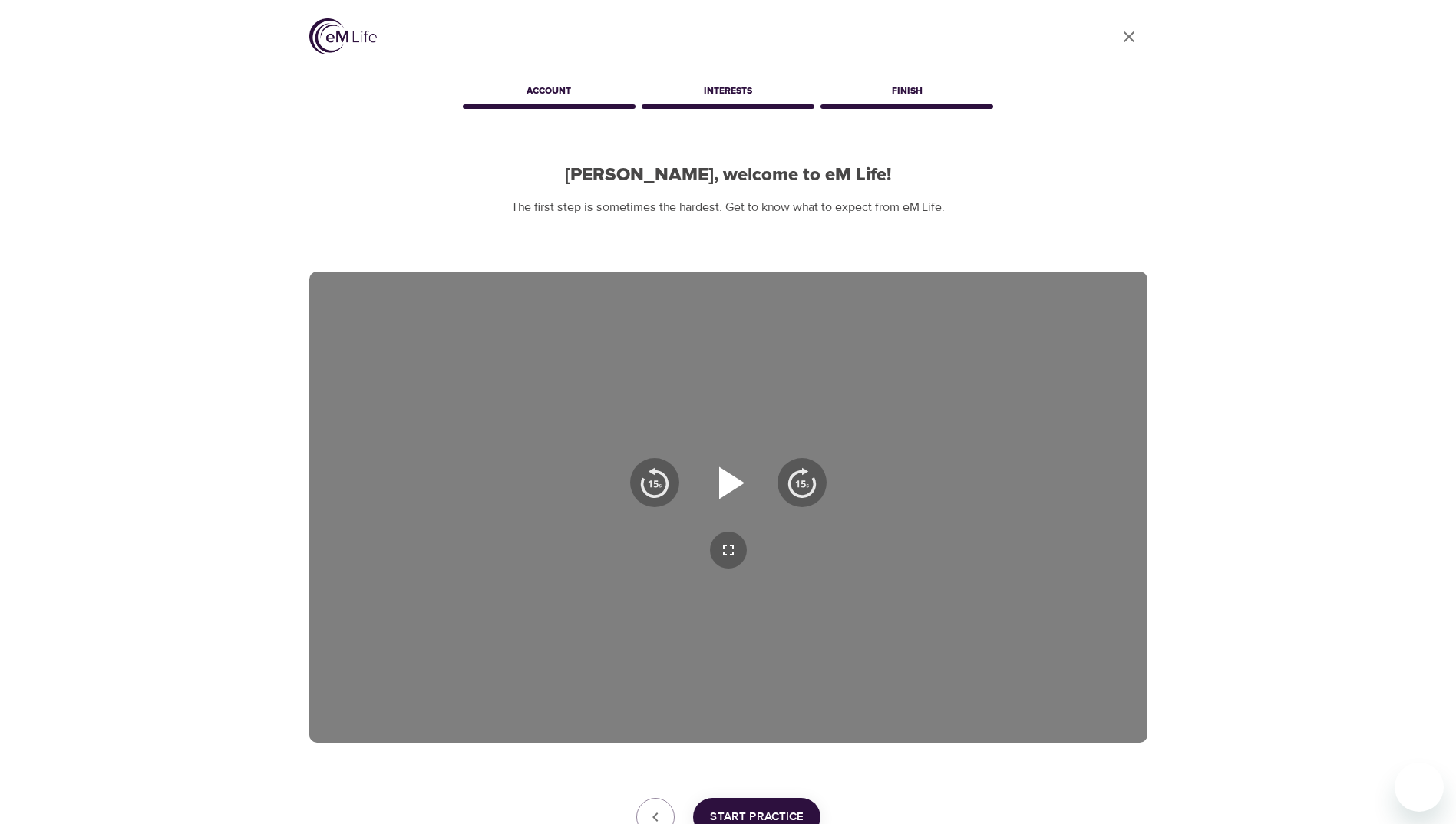
click at [729, 480] on icon "button" at bounding box center [732, 483] width 26 height 32
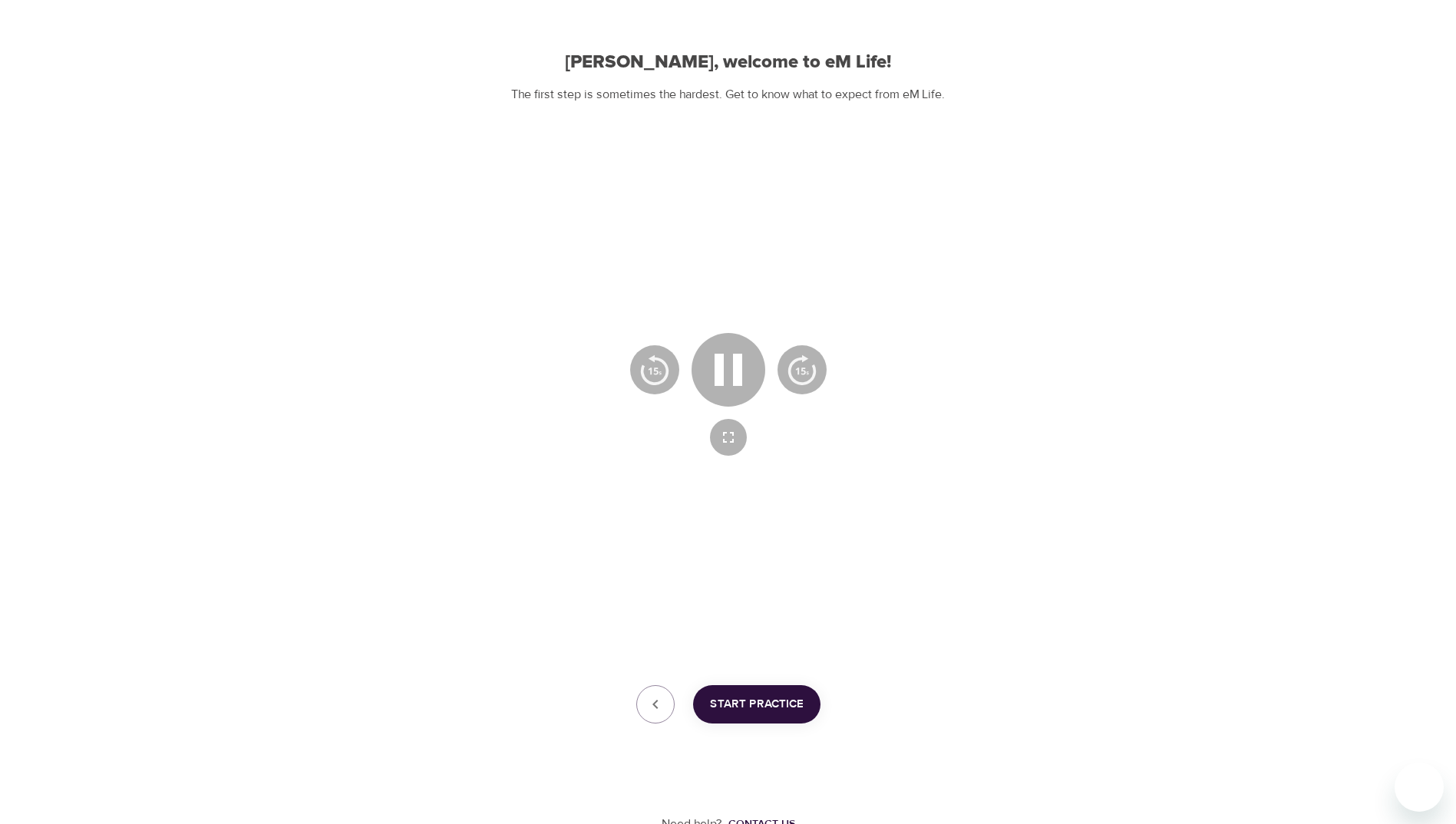
scroll to position [122, 0]
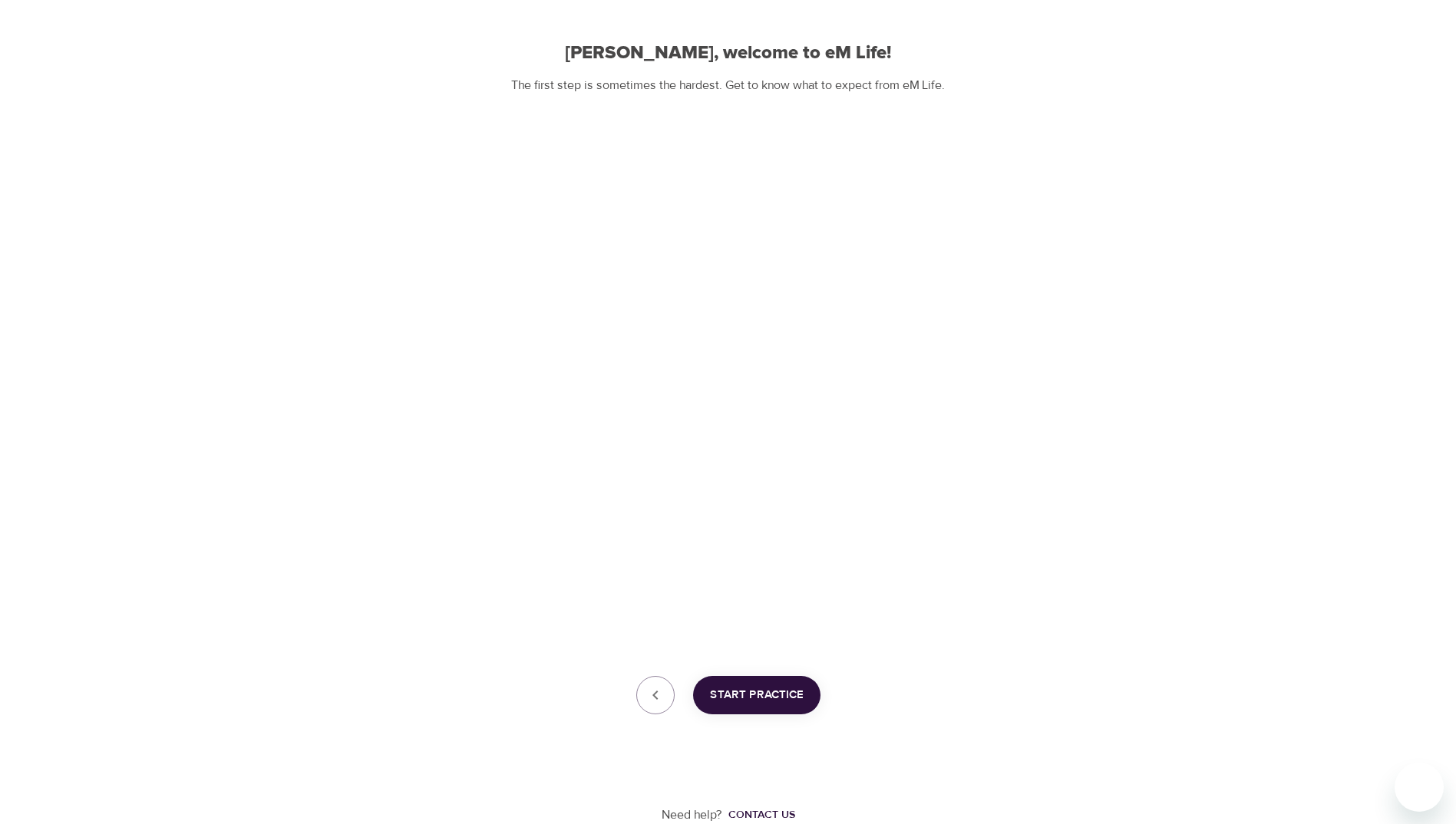
click at [758, 698] on span "Start Practice" at bounding box center [756, 695] width 93 height 20
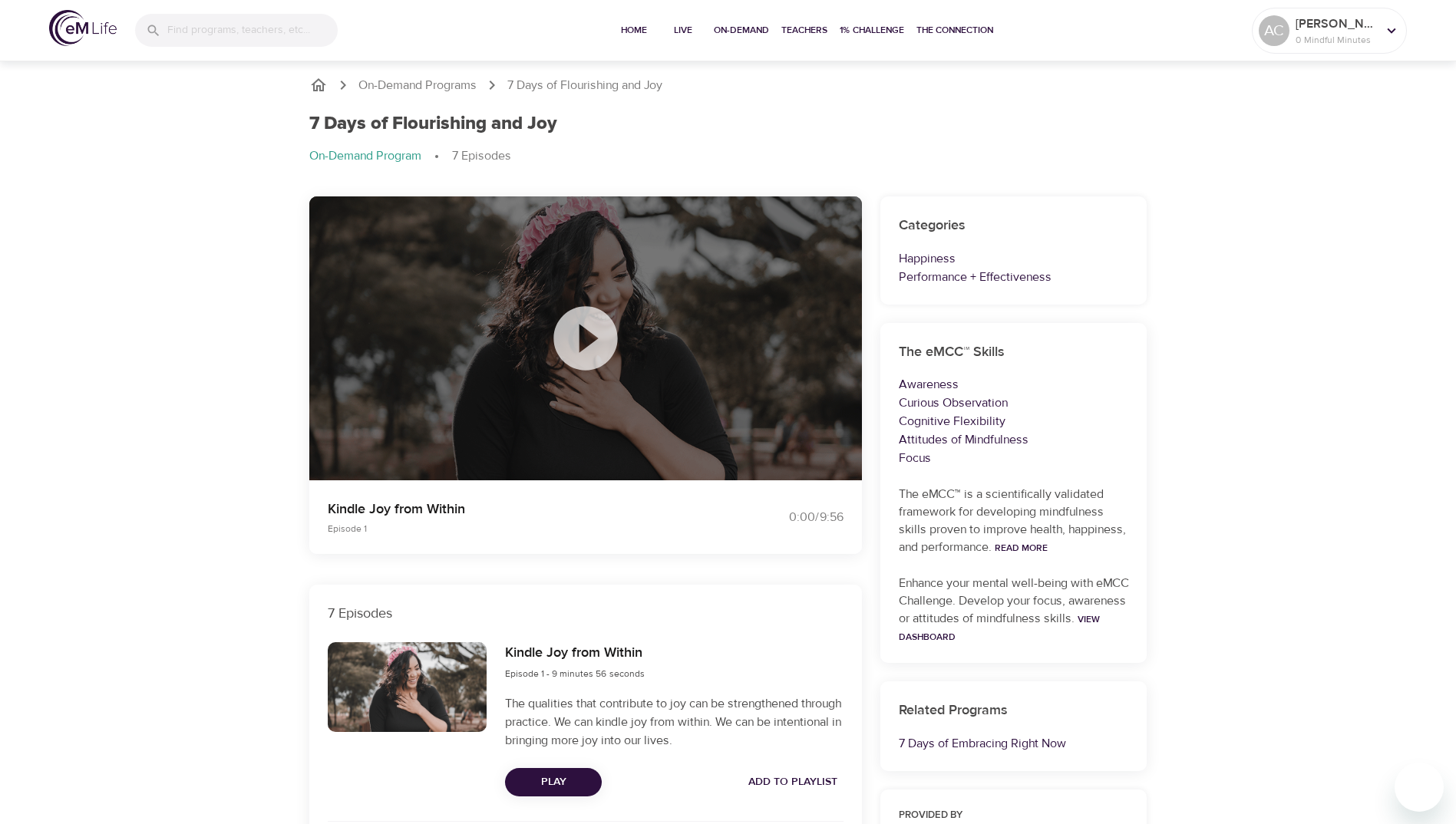
click at [589, 348] on icon at bounding box center [585, 338] width 64 height 64
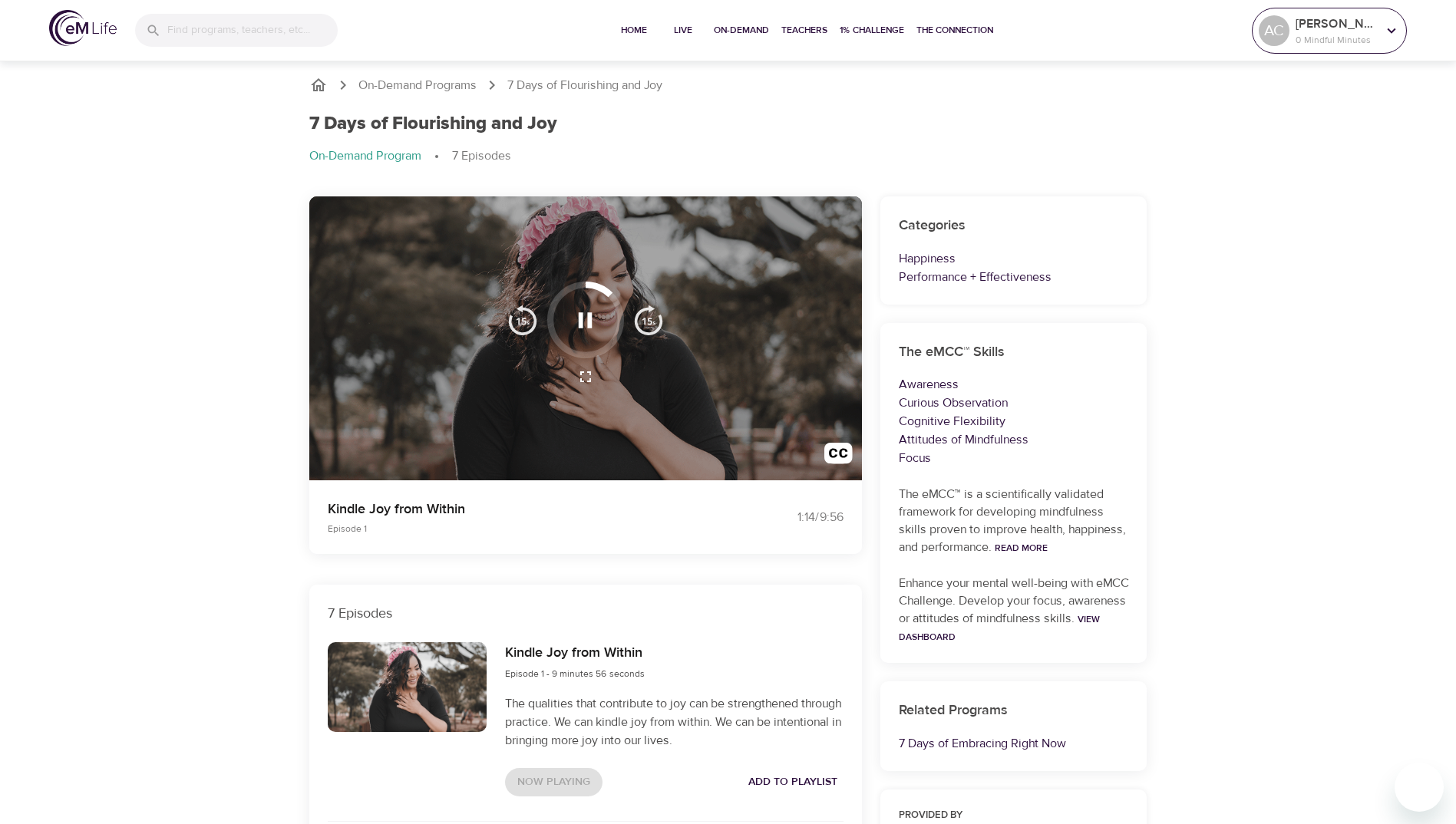
click at [1395, 34] on icon at bounding box center [1390, 30] width 17 height 17
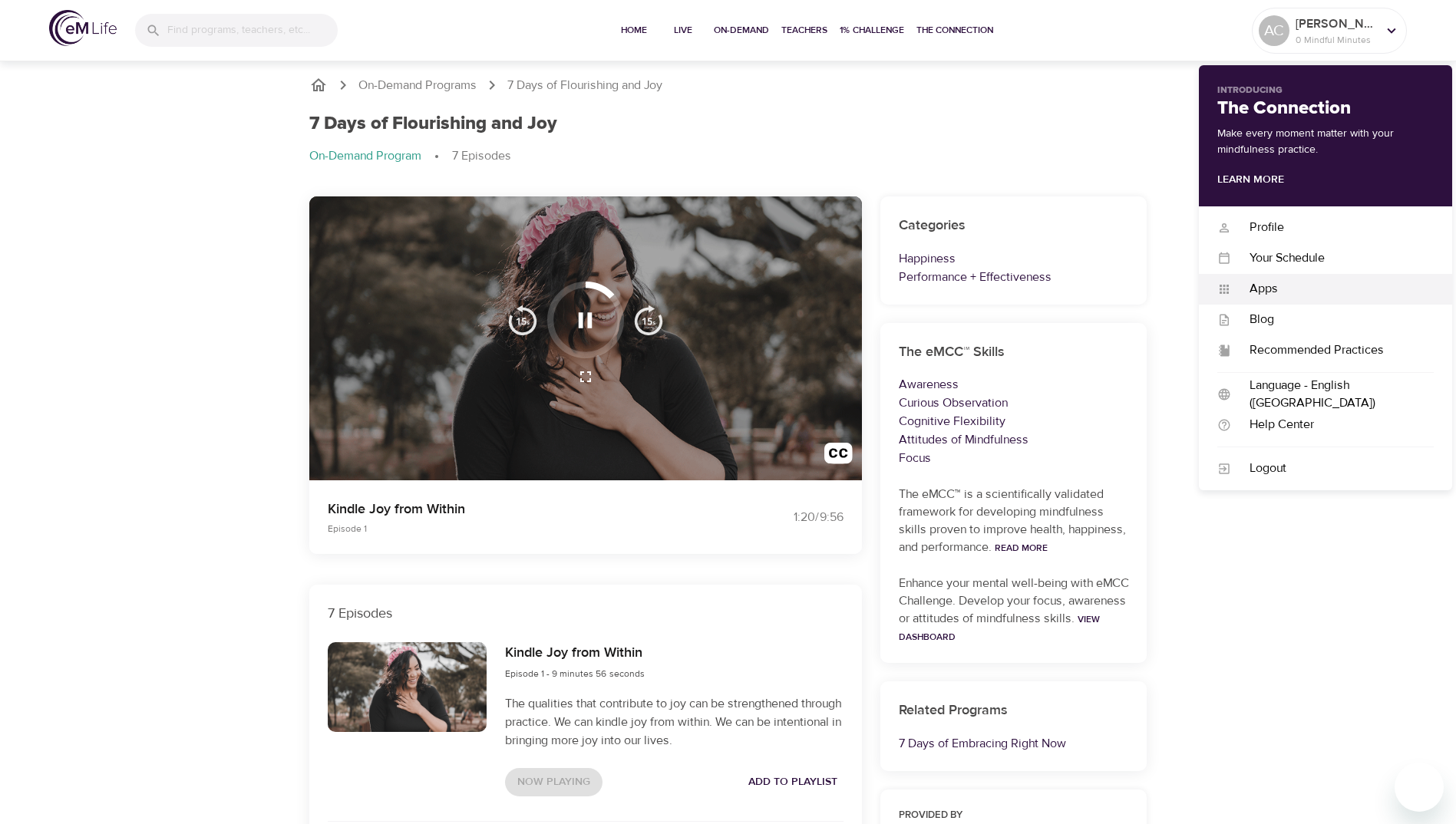
click at [1267, 292] on div "Apps" at bounding box center [1331, 289] width 202 height 18
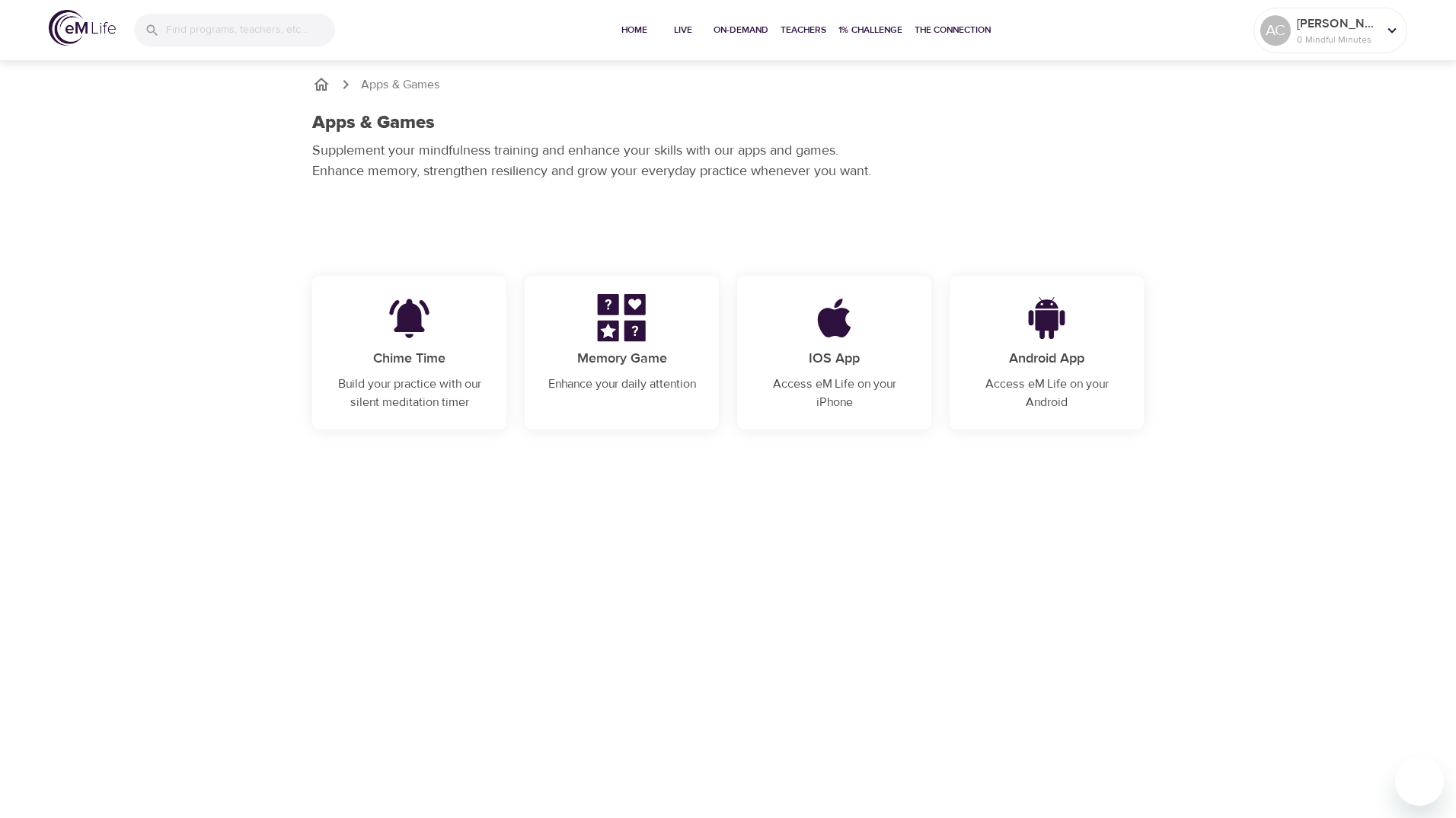
click at [823, 378] on p "Access eM Life on your iPhone" at bounding box center [834, 393] width 158 height 36
